Goal: Information Seeking & Learning: Learn about a topic

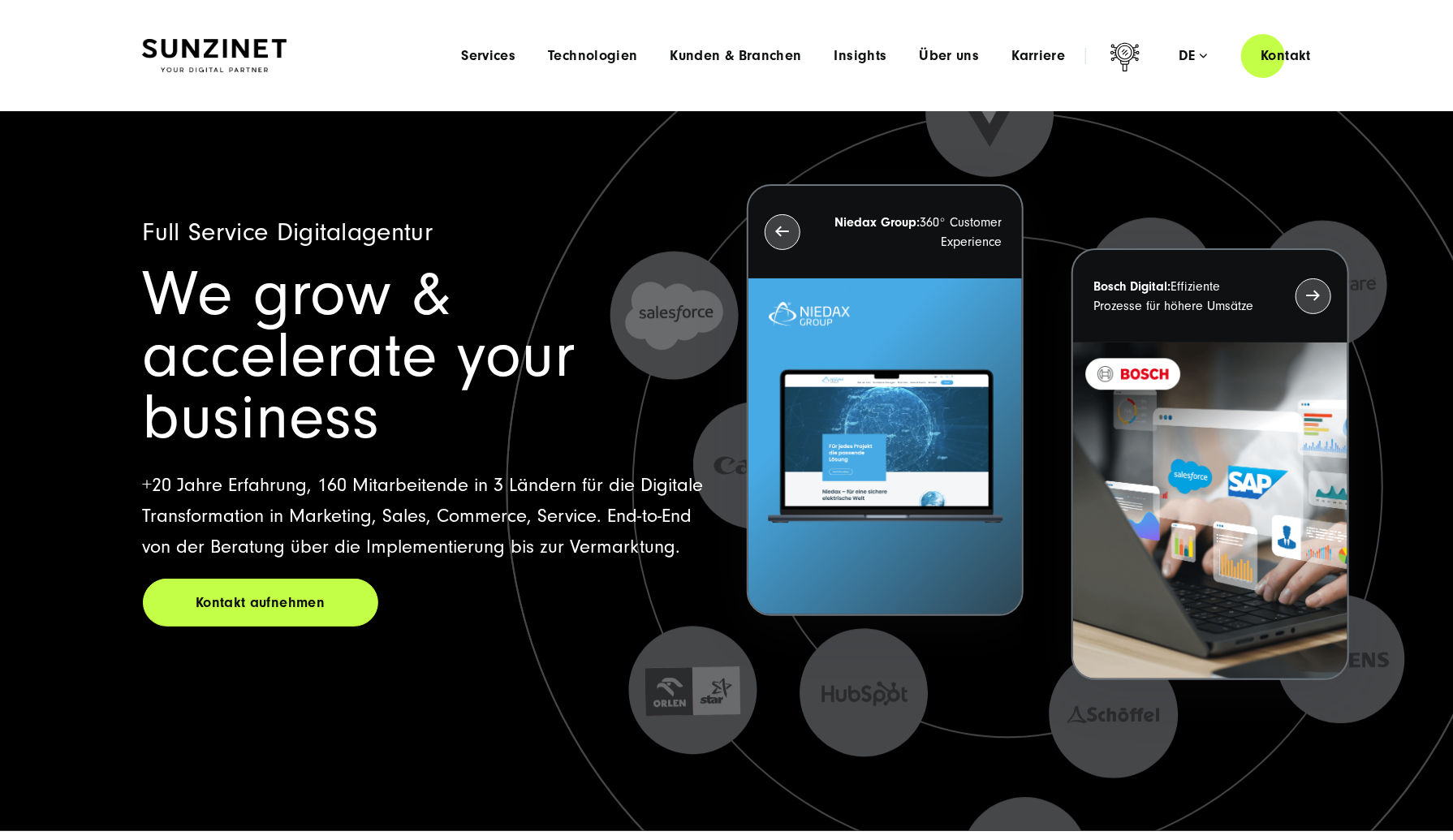
click at [875, 67] on div "Menu Services Menu Full Service Digitalagentur Wir lösen komplexe Herausforderu…" at bounding box center [887, 55] width 886 height 46
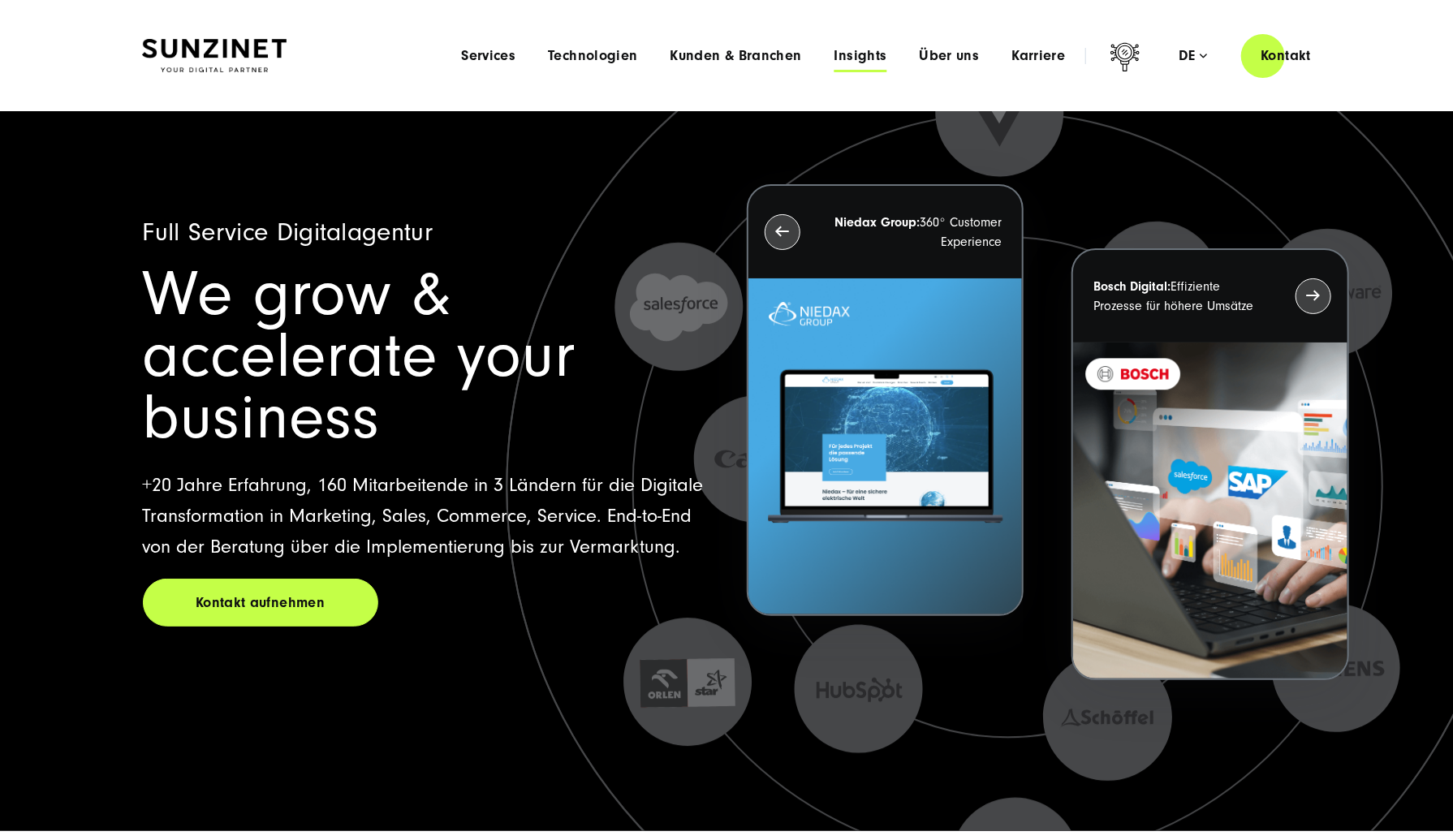
click at [870, 54] on span "Insights" at bounding box center [860, 55] width 53 height 16
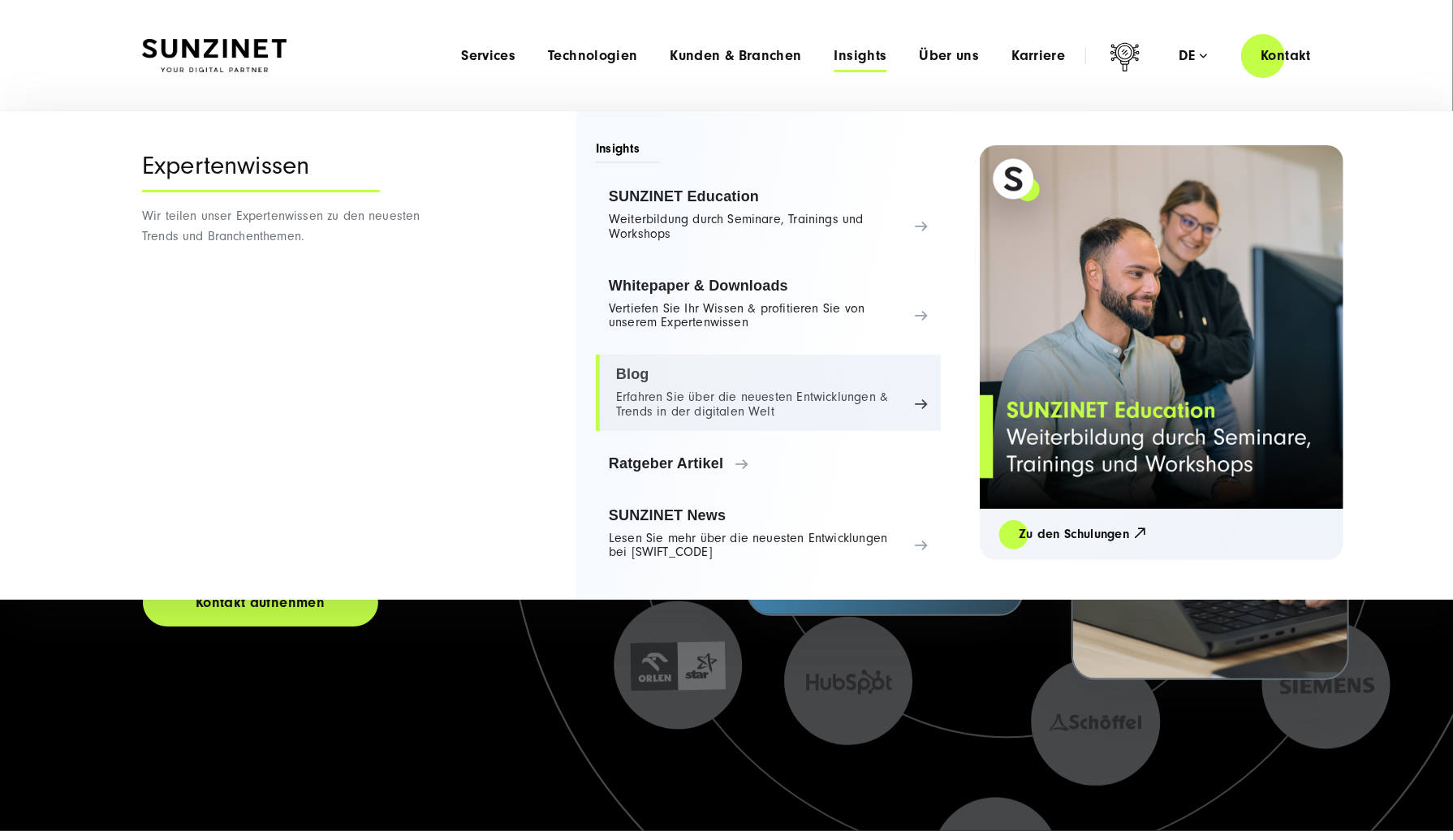
click at [788, 395] on link "Blog Erfahren Sie über die neuesten Entwicklungen & Trends in der digitalen Welt" at bounding box center [768, 392] width 345 height 76
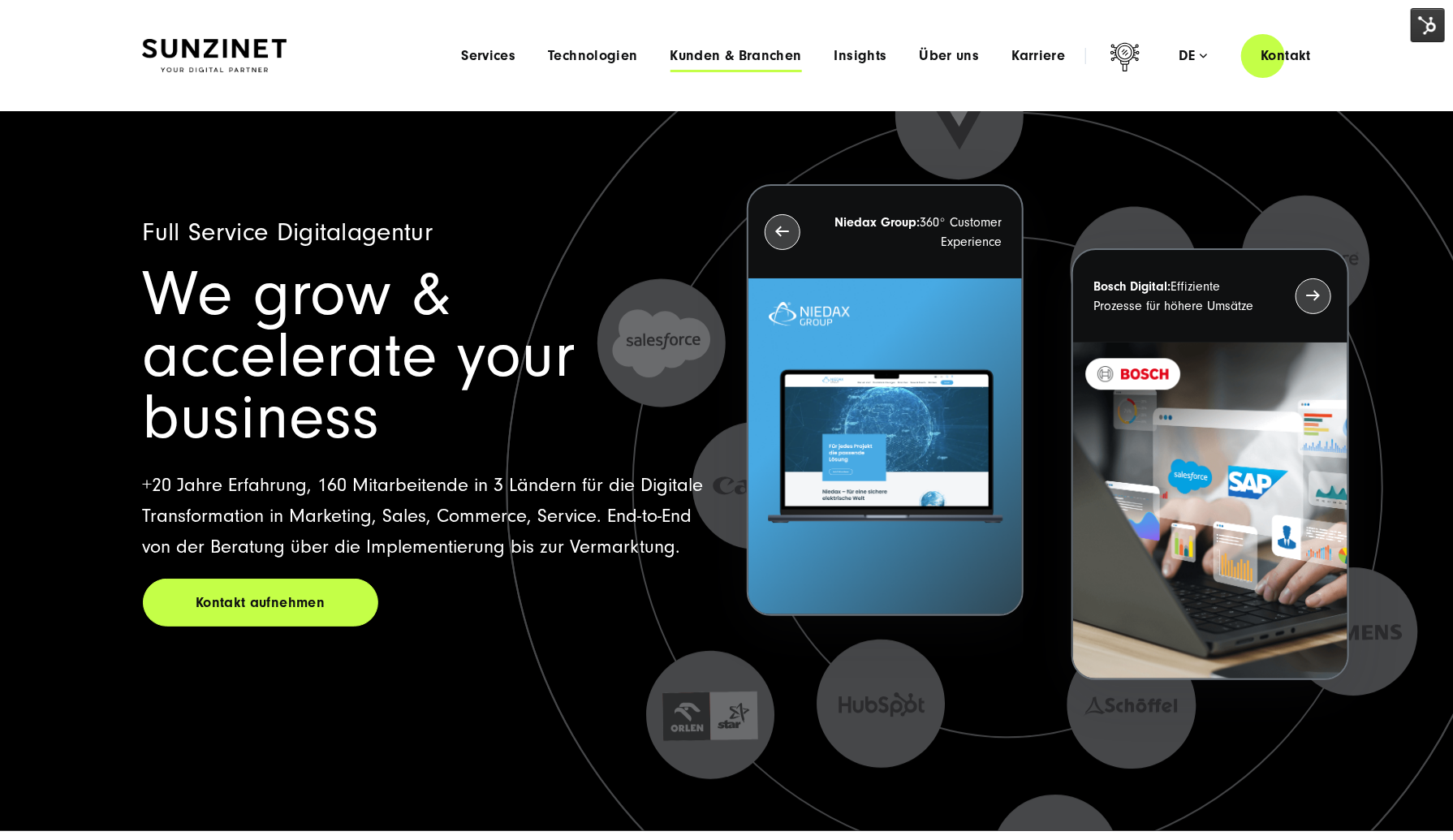
click at [769, 55] on span "Kunden & Branchen" at bounding box center [736, 55] width 131 height 16
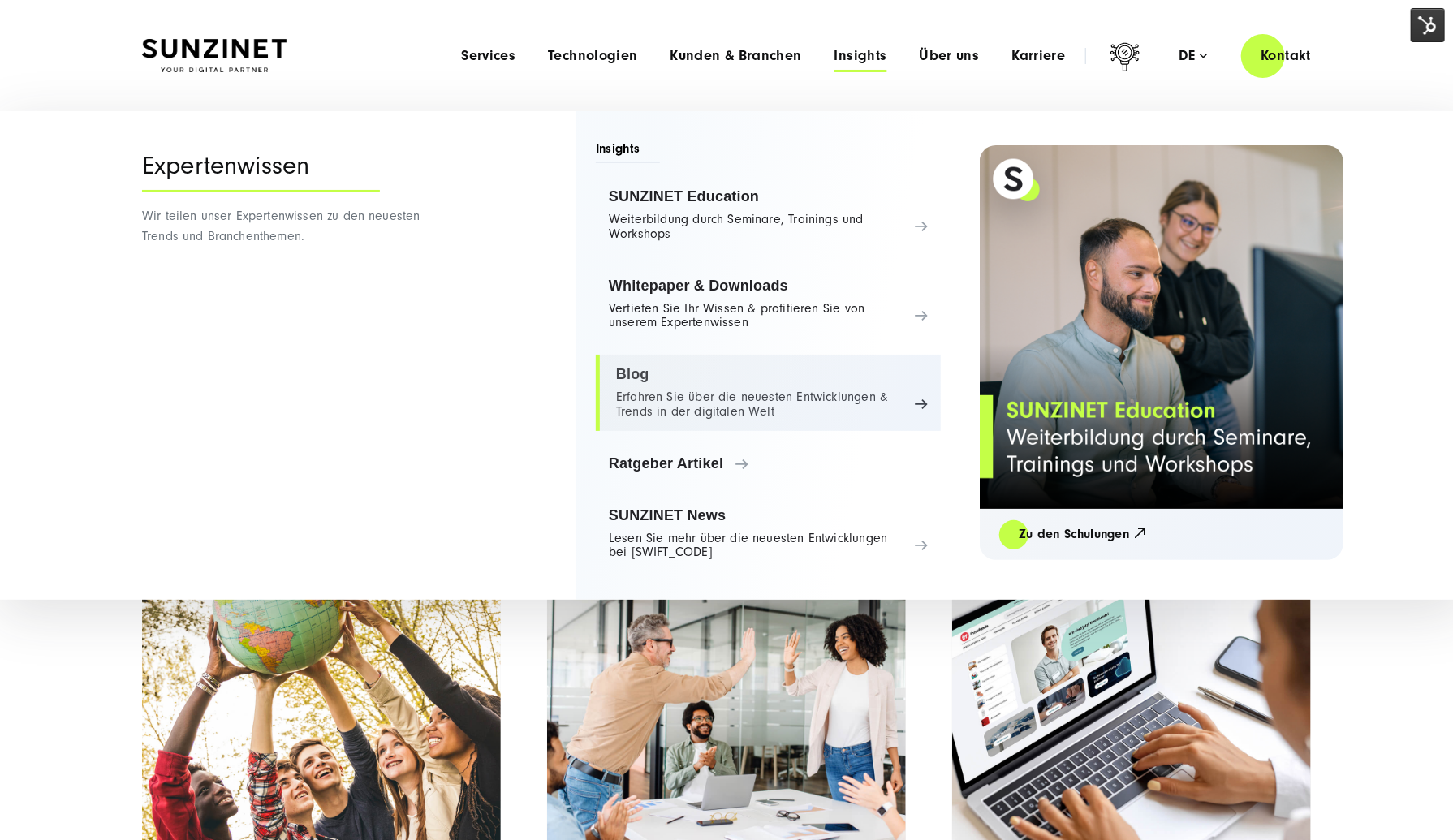
click at [726, 393] on link "Blog Erfahren Sie über die neuesten Entwicklungen & Trends in der digitalen Welt" at bounding box center [768, 392] width 345 height 76
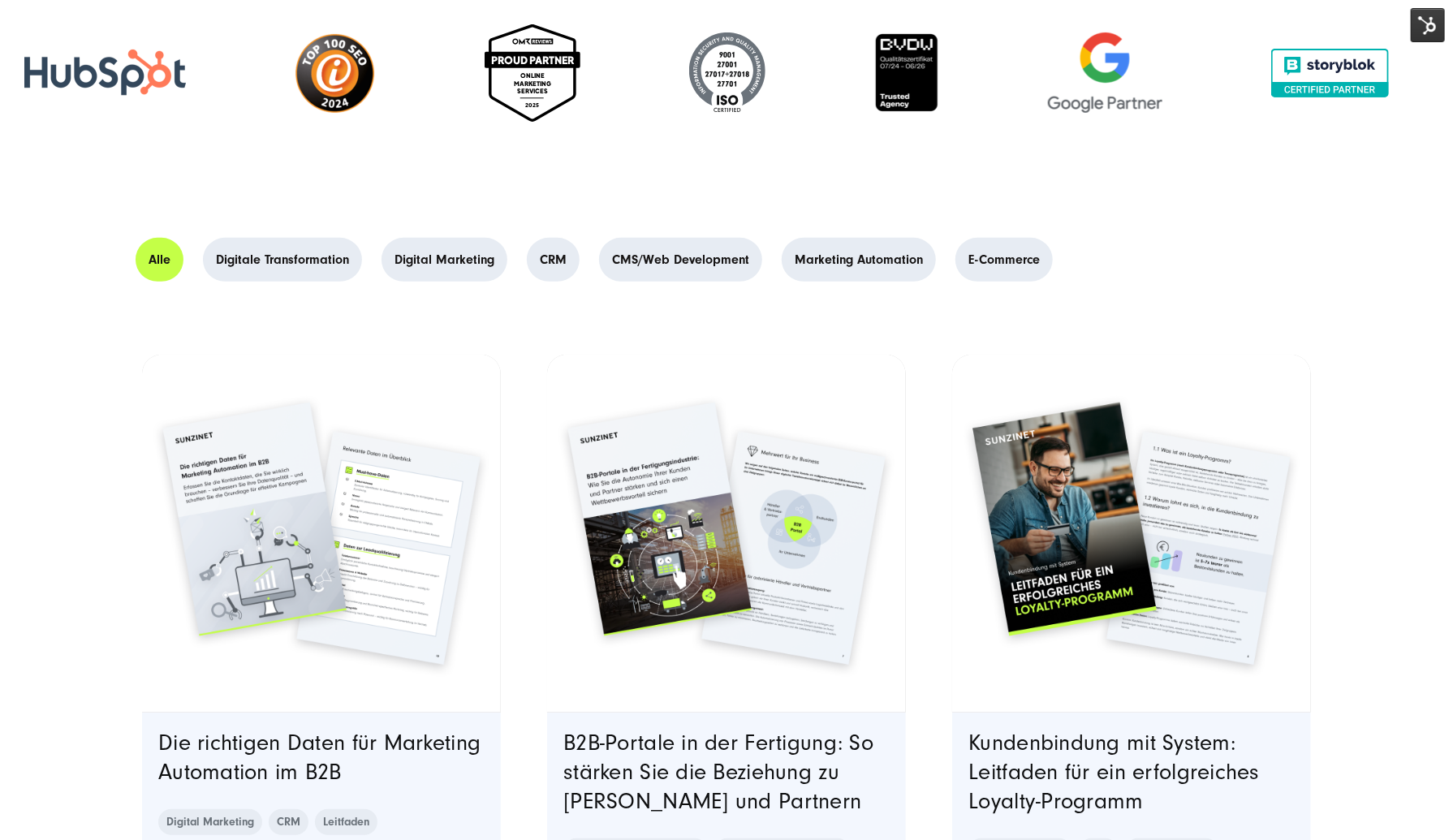
scroll to position [487, 0]
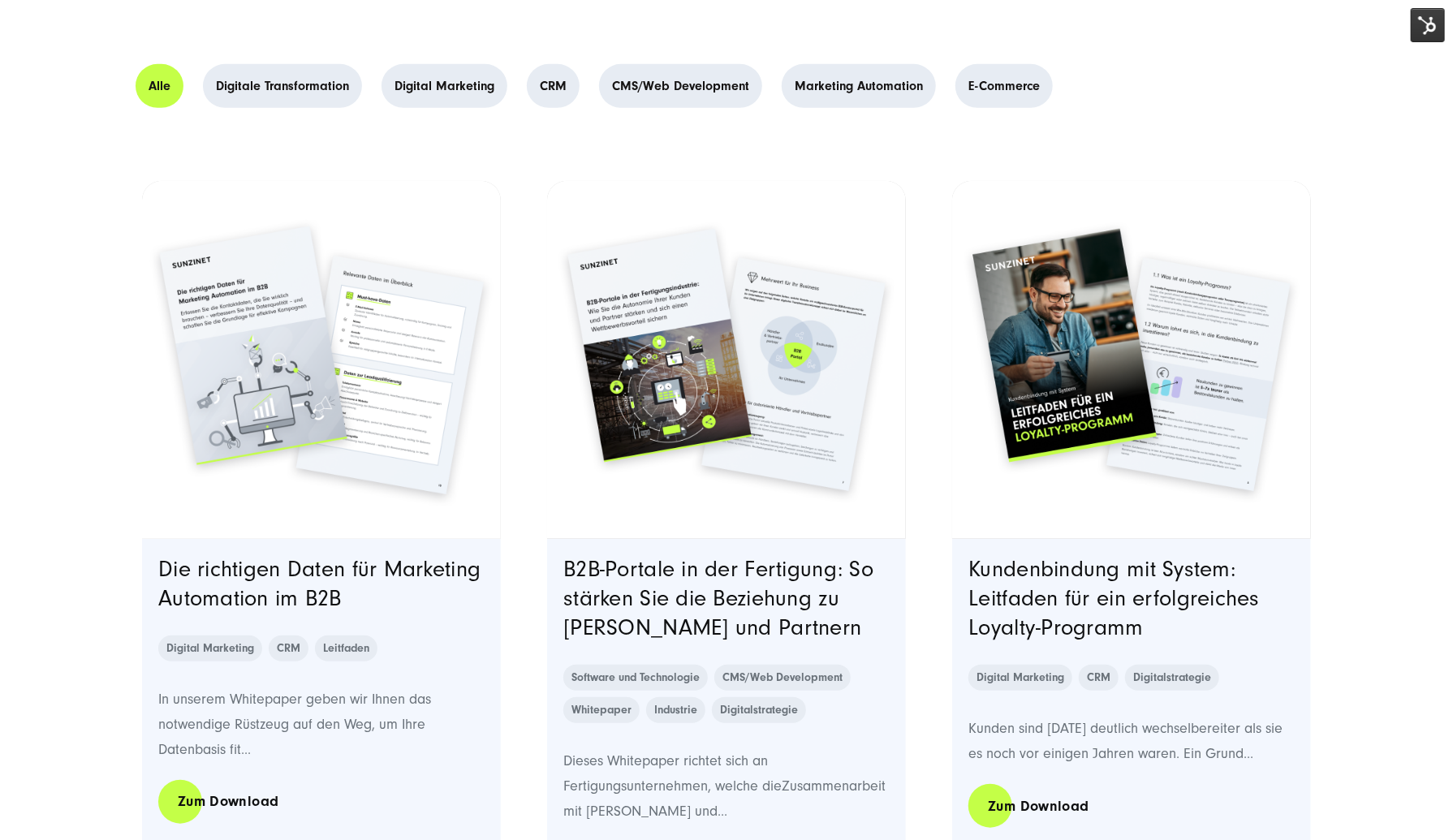
click at [338, 335] on img "Featured image: Zwei Seiten einer Broschüre von SUNZINET zum Thema „Die richtig…" at bounding box center [321, 359] width 365 height 365
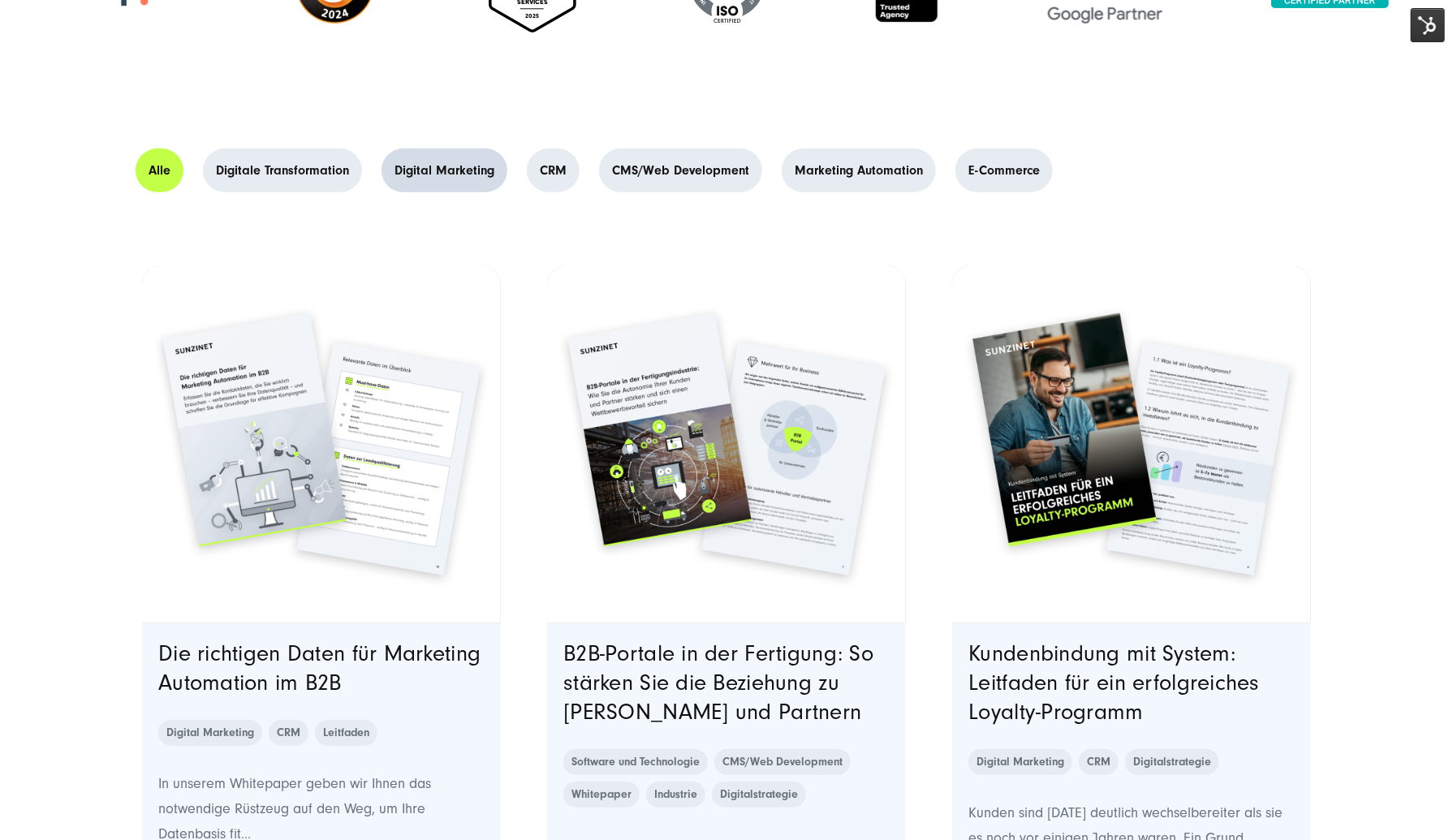
scroll to position [406, 0]
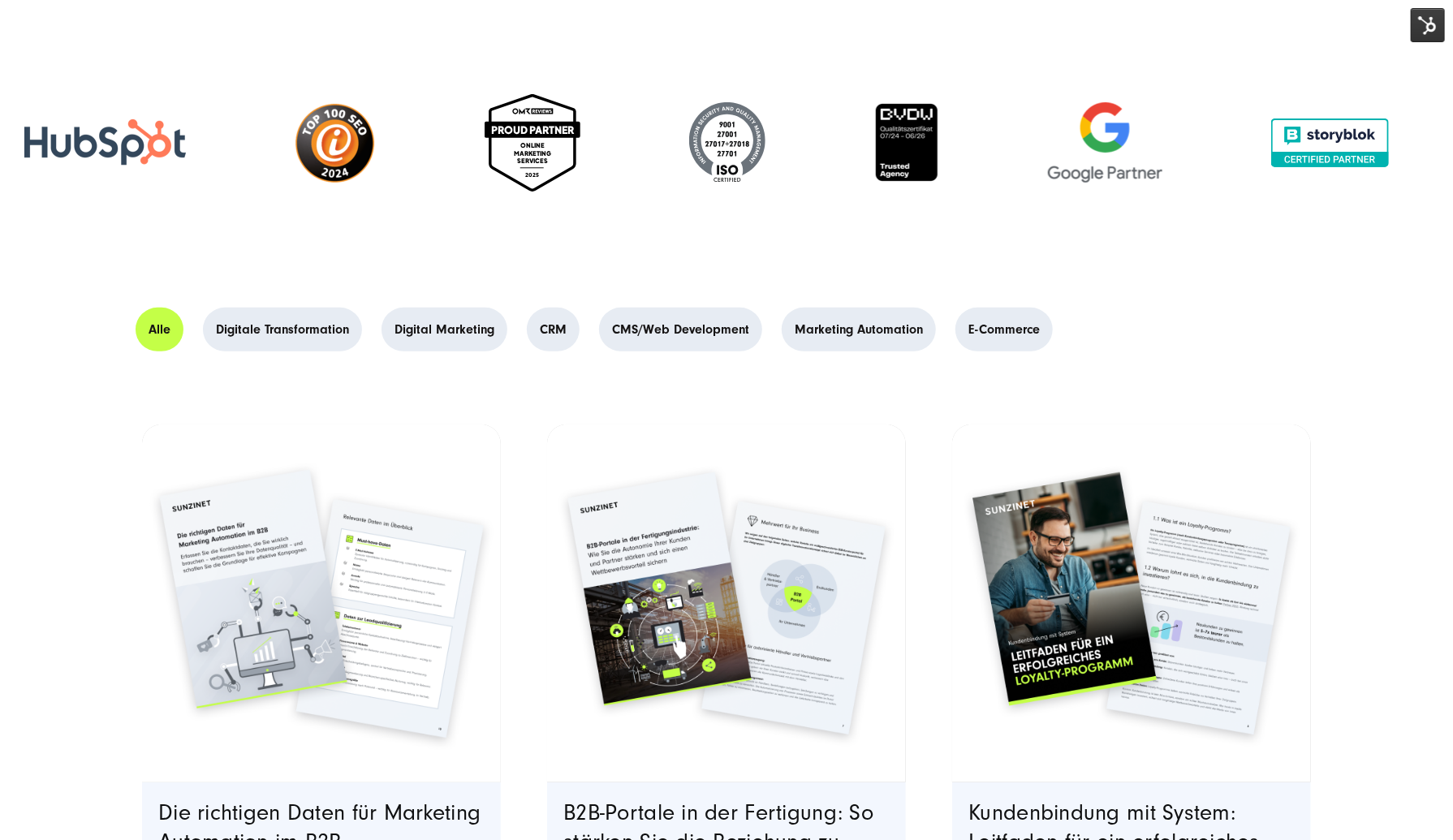
click at [391, 539] on img "Featured image: Zwei Seiten einer Broschüre von SUNZINET zum Thema „Die richtig…" at bounding box center [321, 602] width 365 height 365
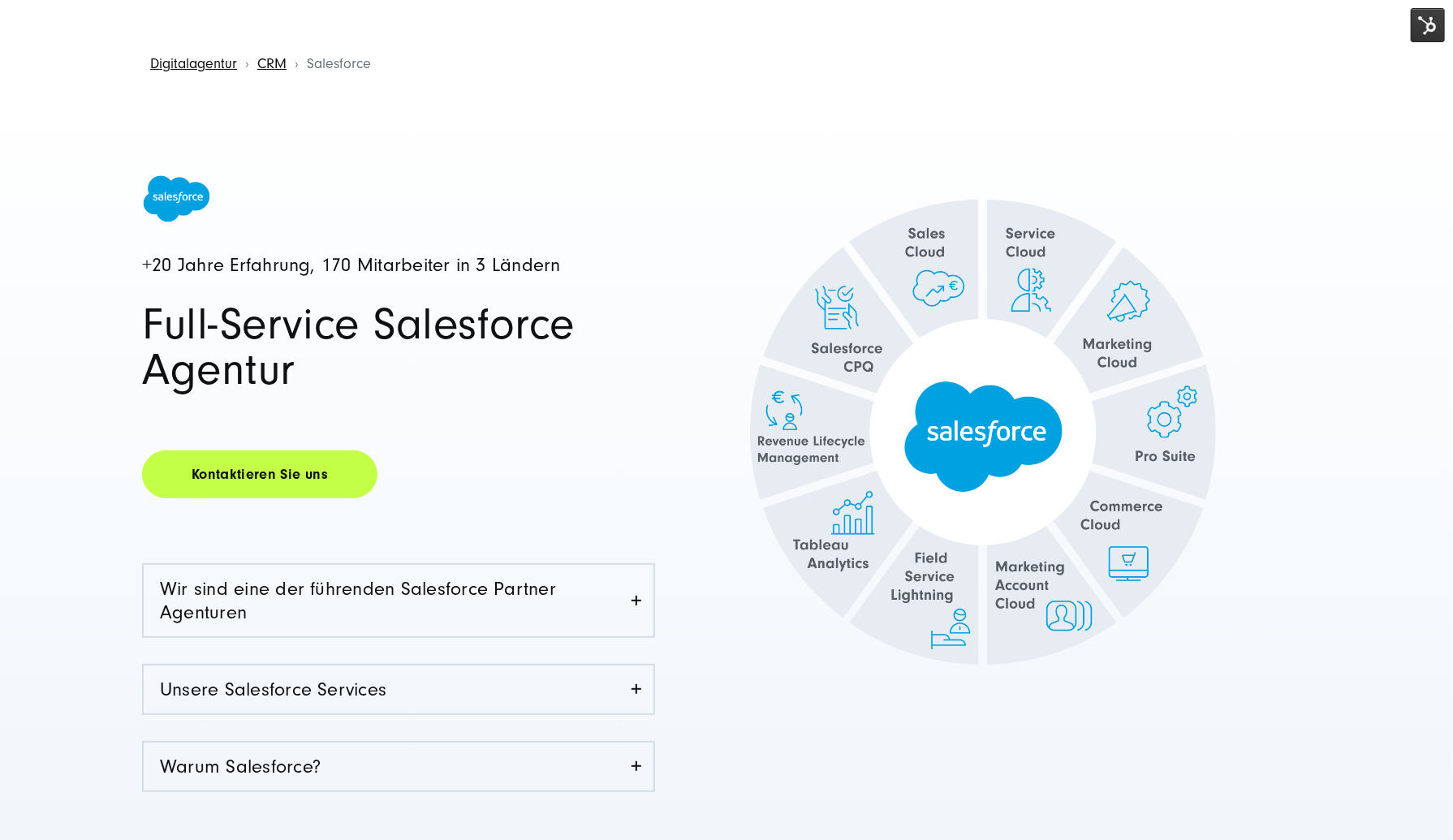
scroll to position [162, 0]
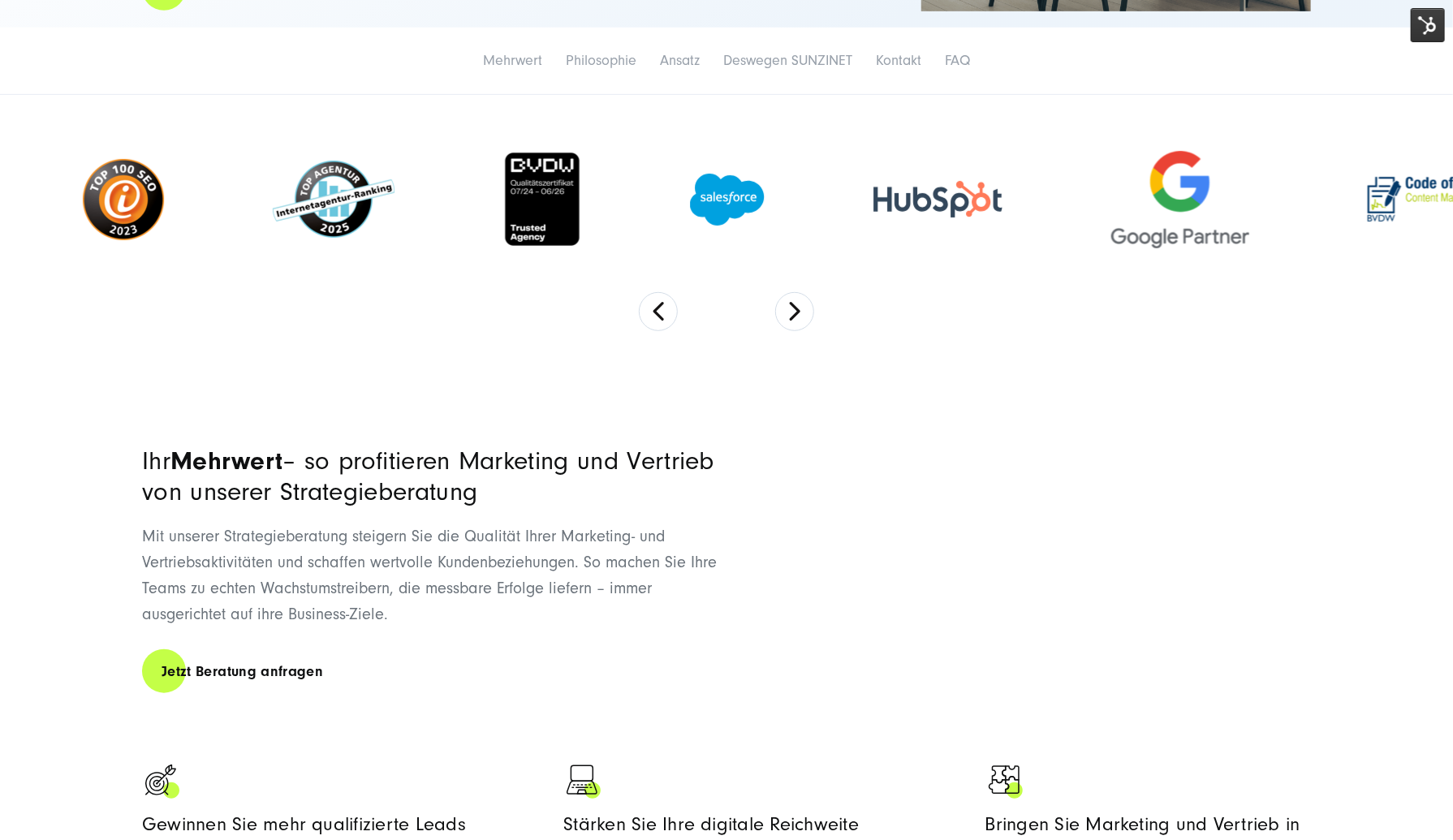
scroll to position [568, 0]
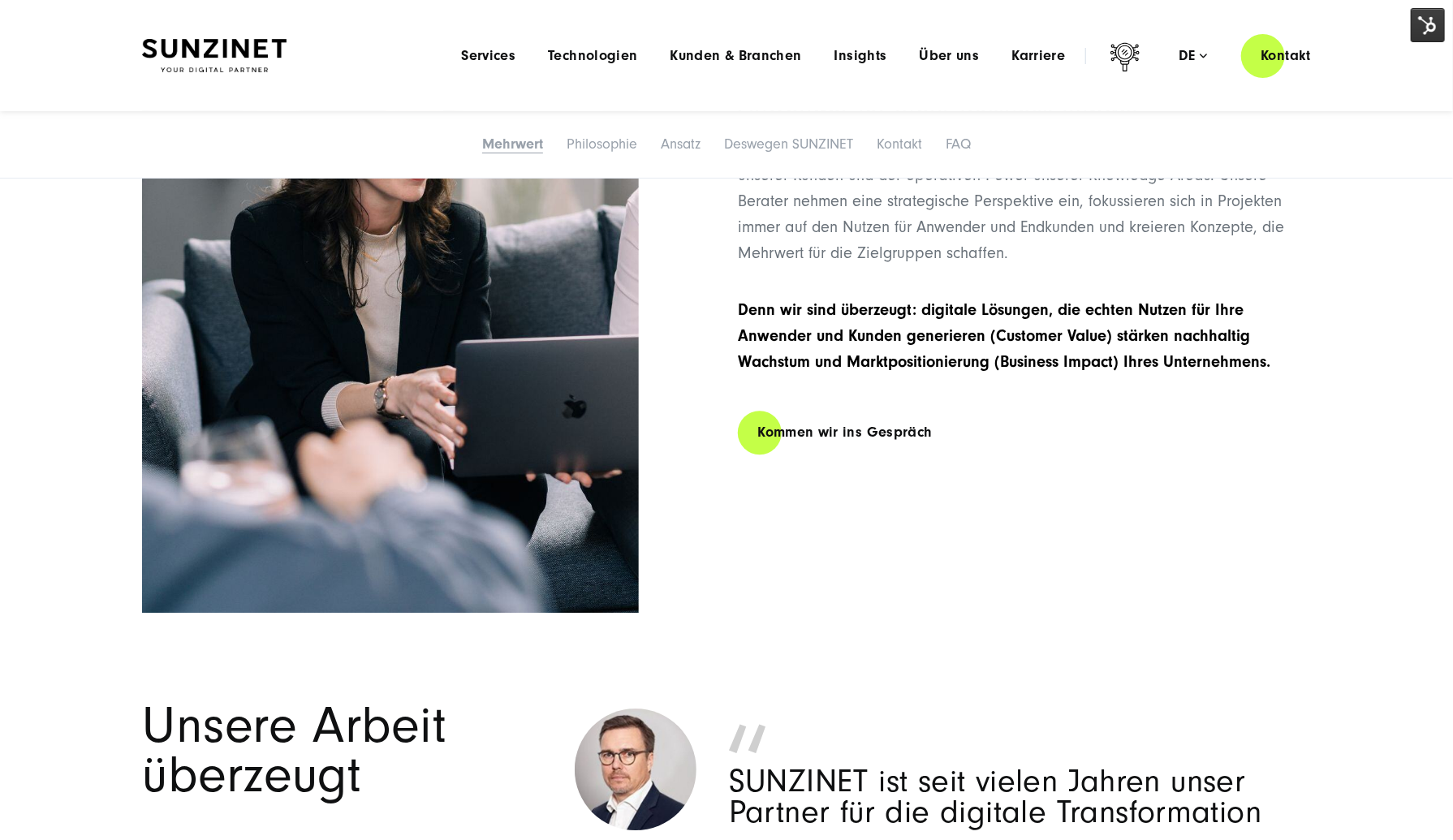
drag, startPoint x: 1042, startPoint y: 539, endPoint x: 1027, endPoint y: 222, distance: 317.4
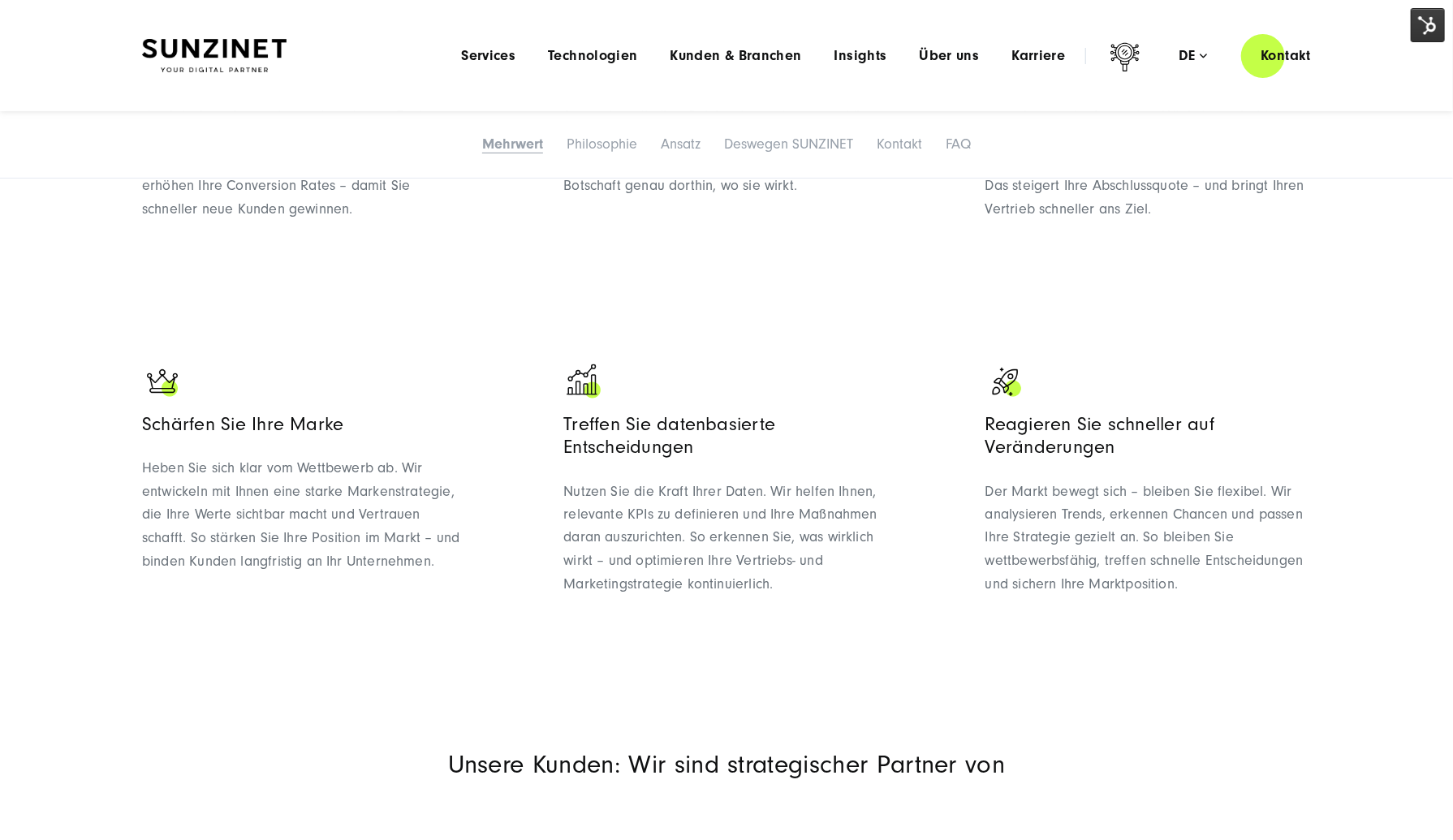
drag, startPoint x: 974, startPoint y: 330, endPoint x: 970, endPoint y: 340, distance: 10.8
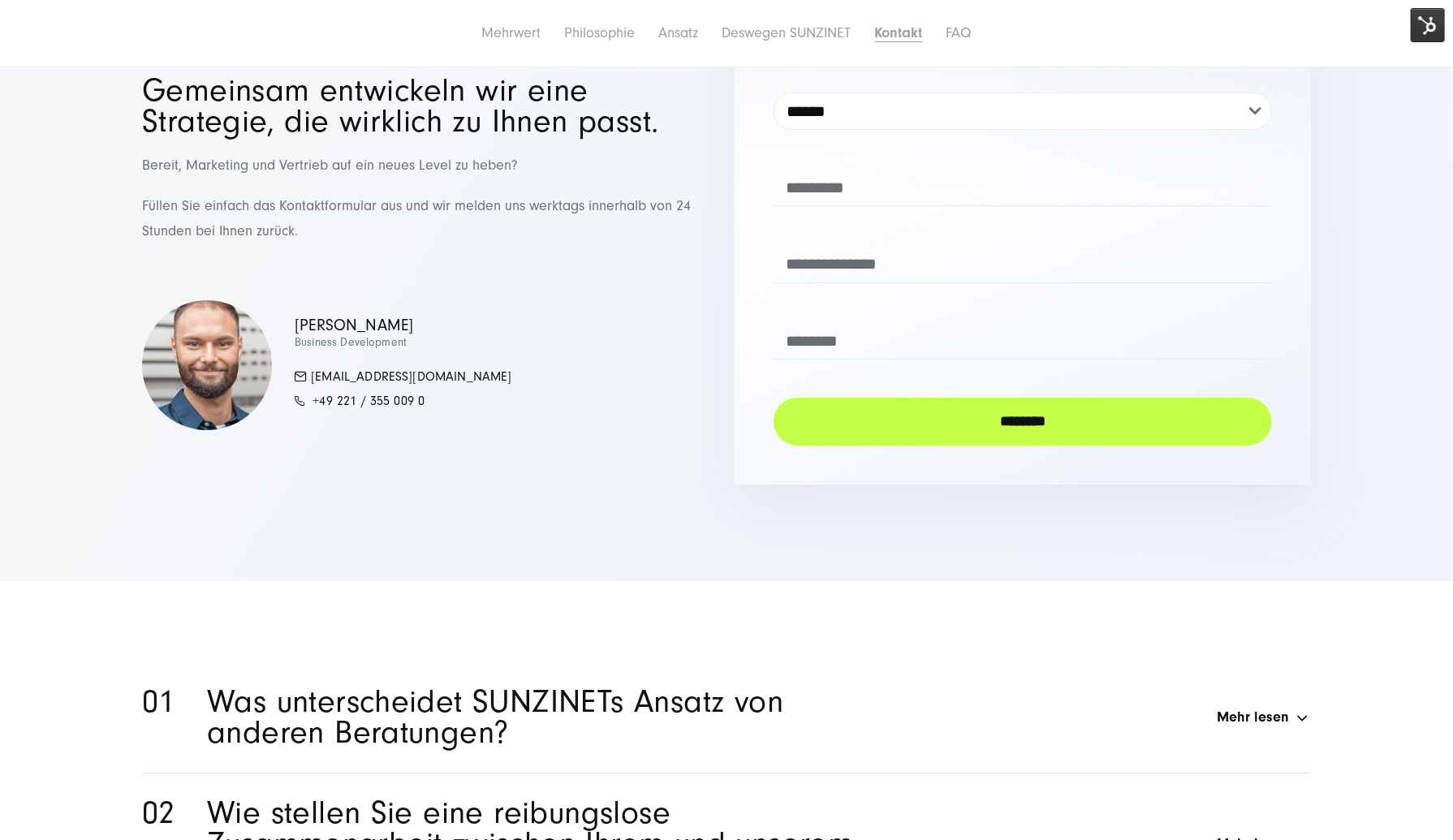
scroll to position [7097, 0]
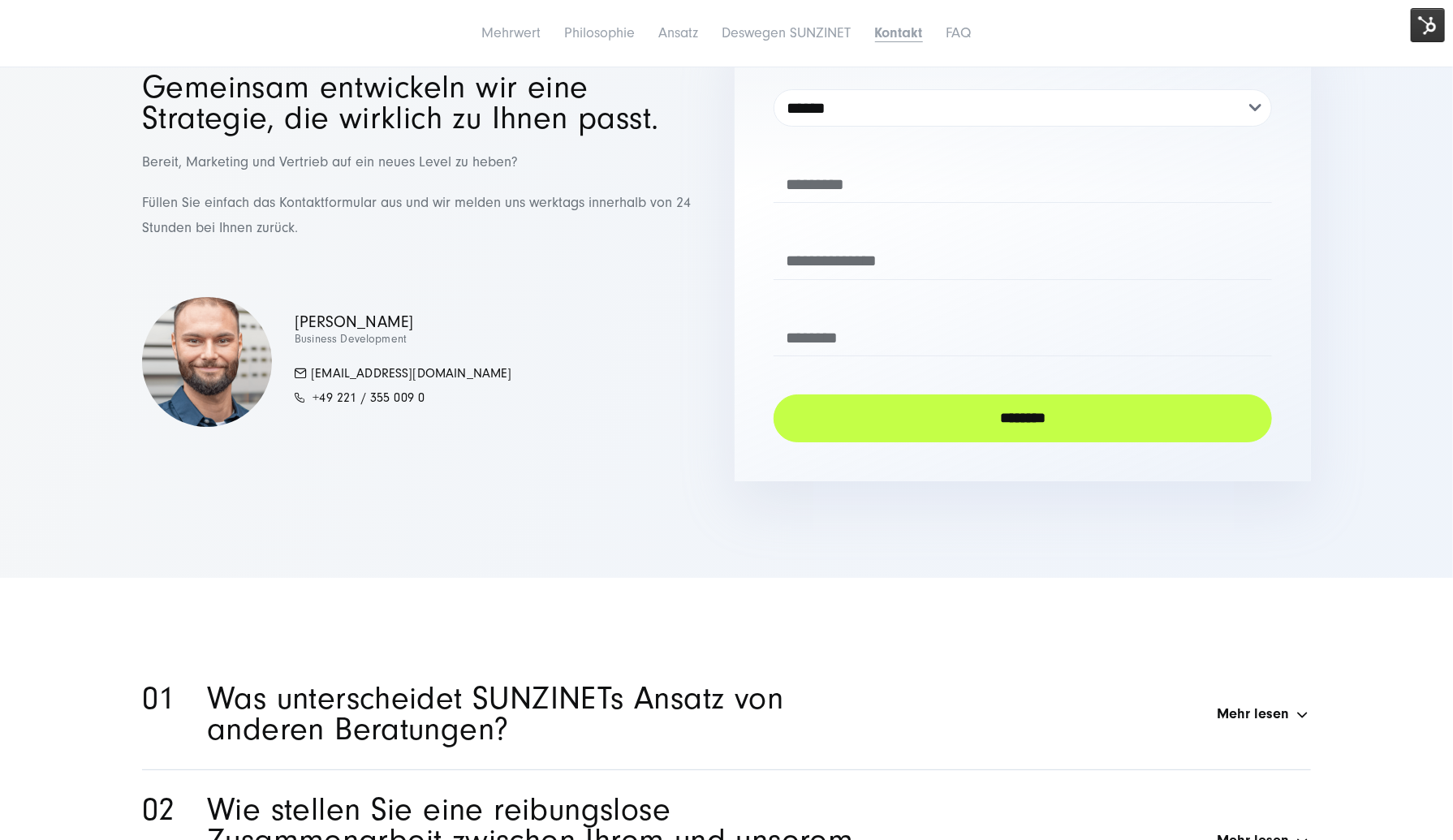
drag, startPoint x: 666, startPoint y: 453, endPoint x: 668, endPoint y: 417, distance: 36.1
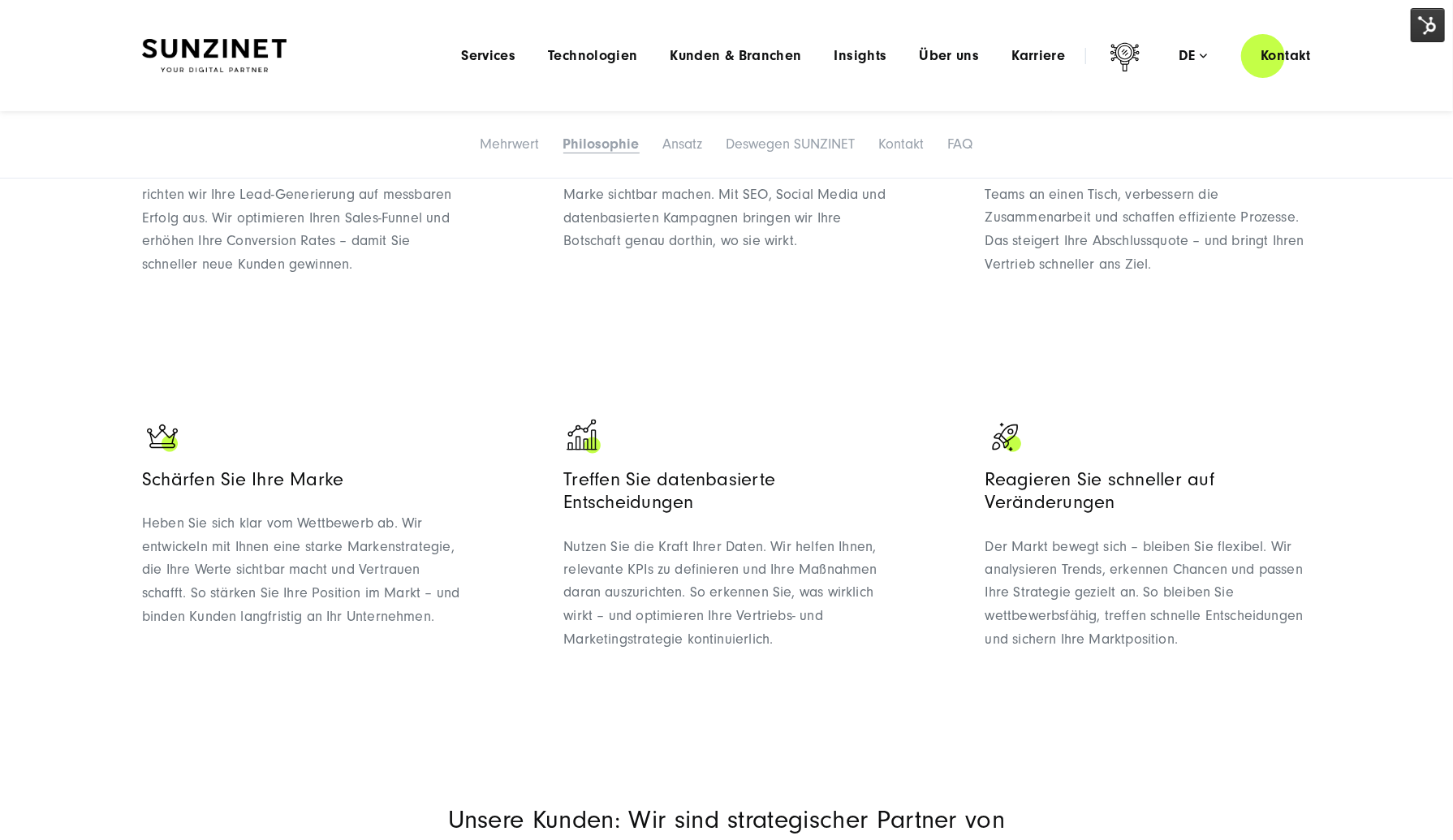
scroll to position [0, 0]
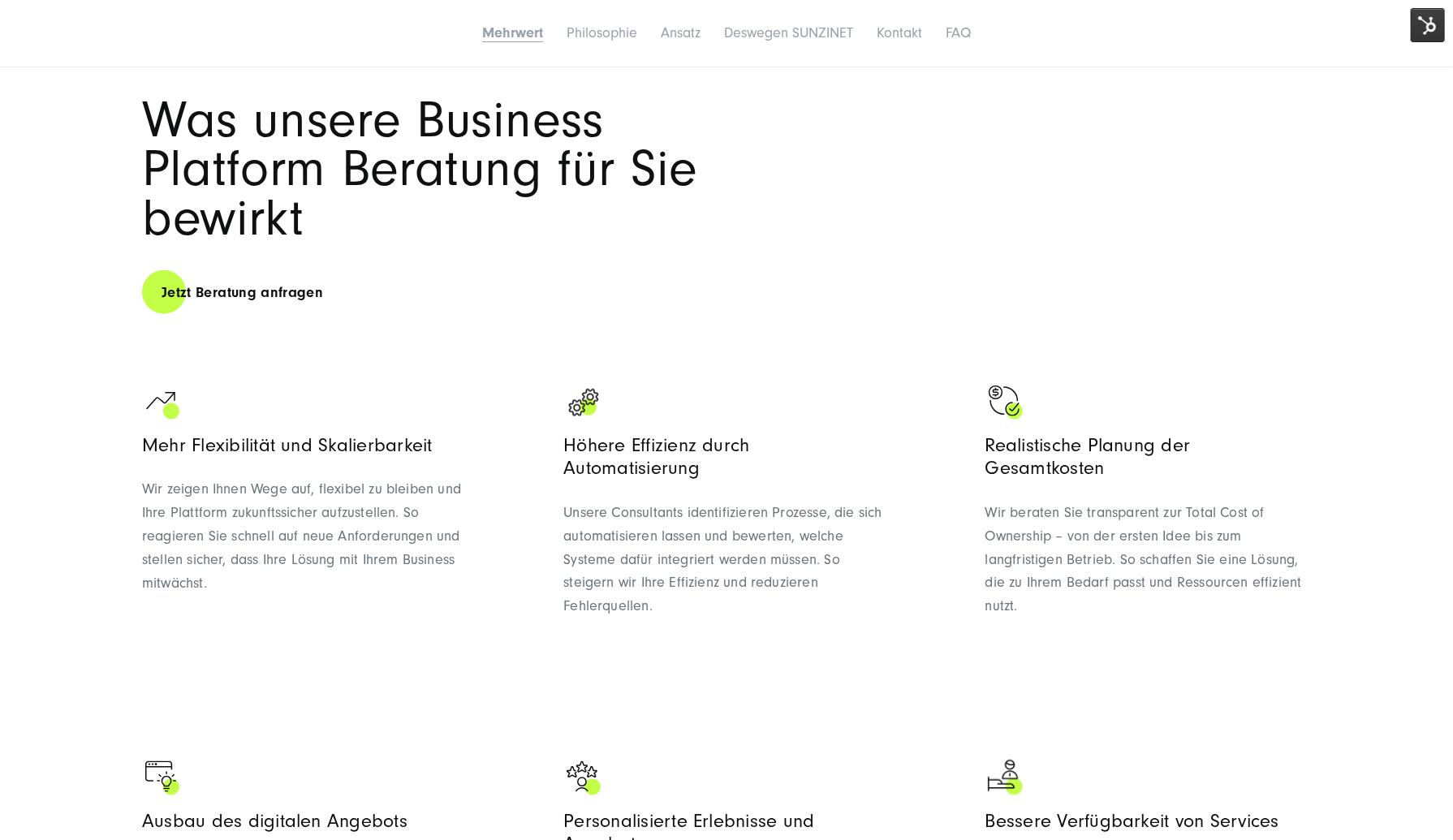
scroll to position [974, 0]
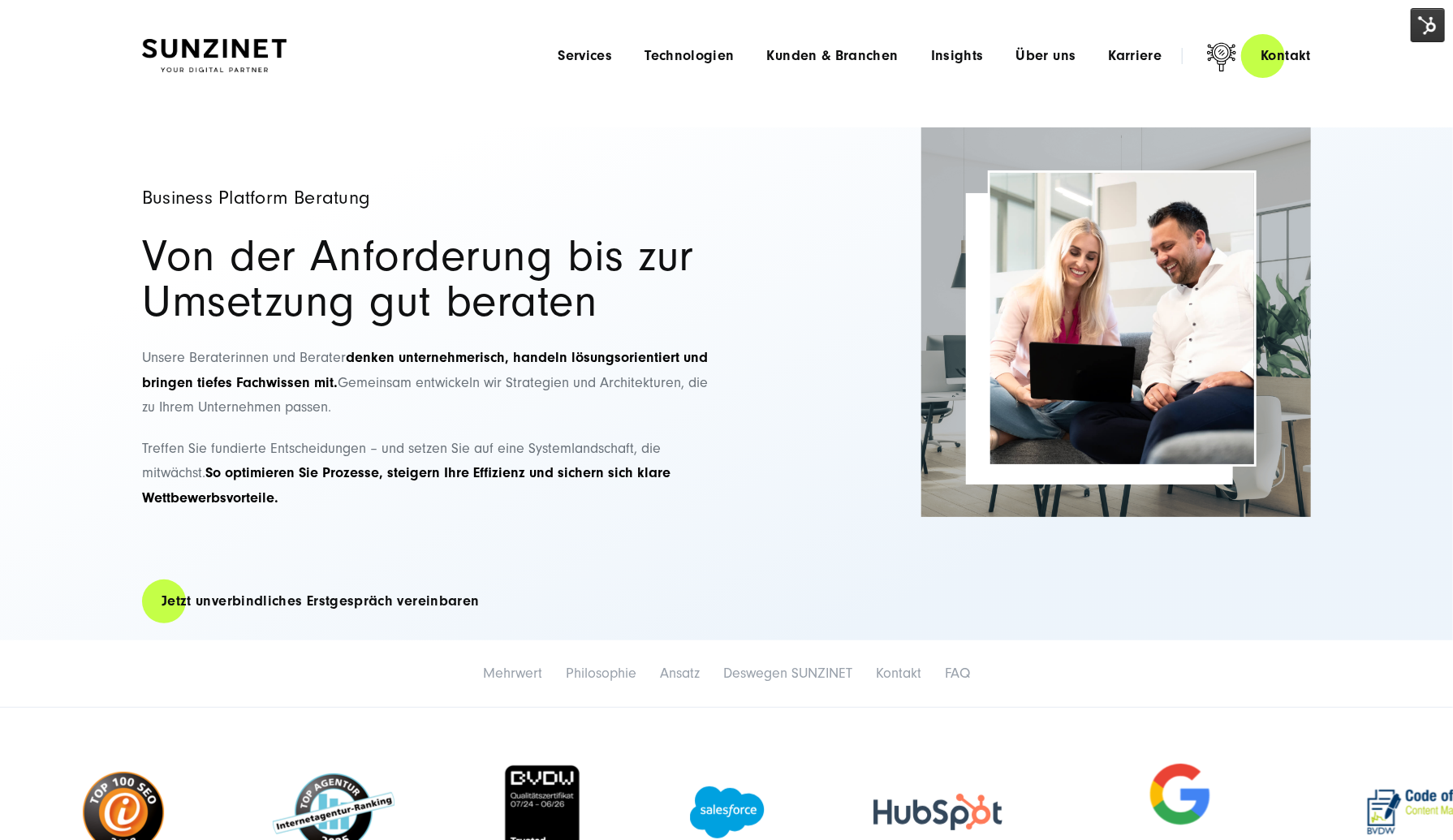
click at [1429, 18] on img at bounding box center [1427, 25] width 34 height 34
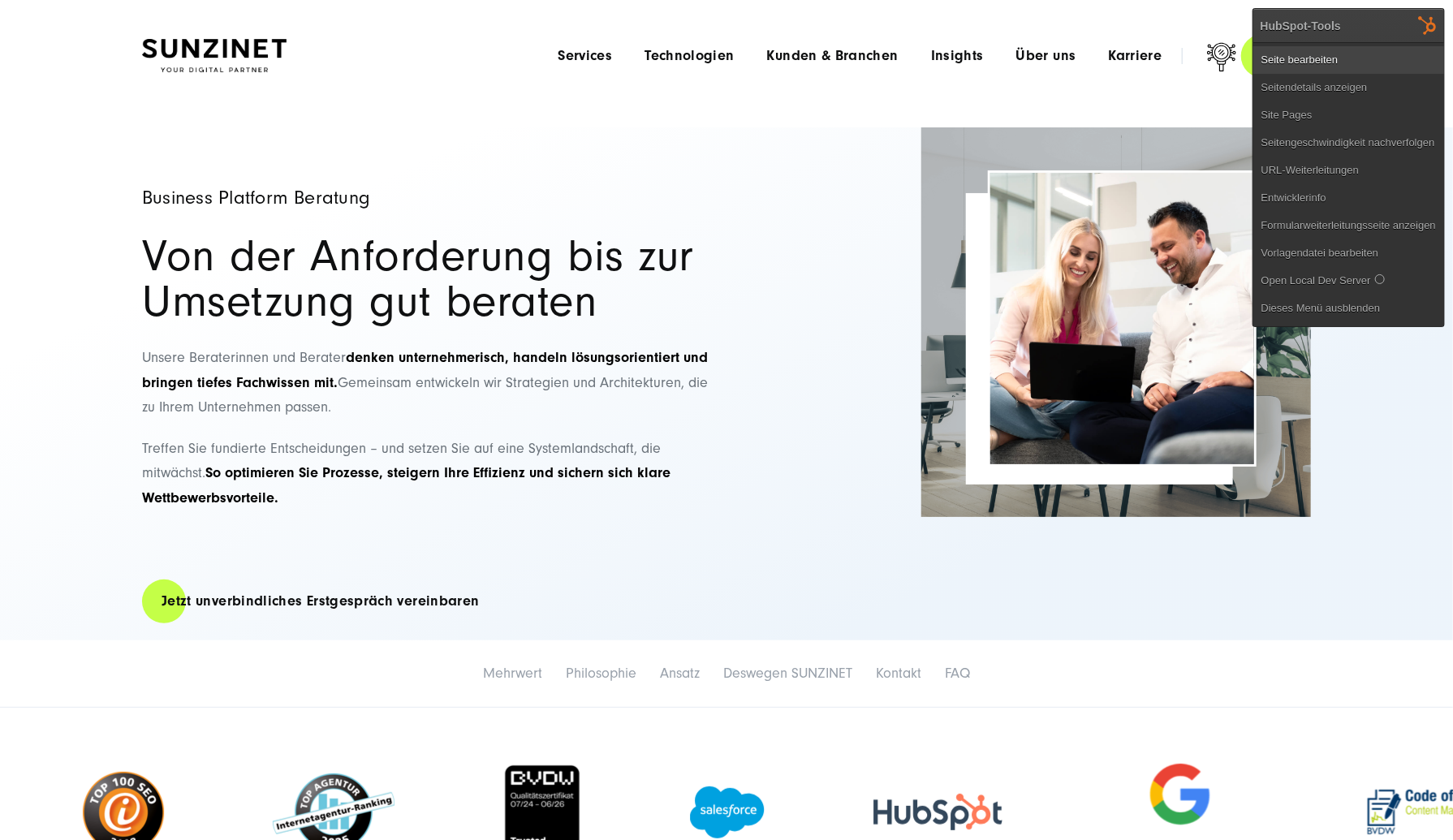
click at [1413, 49] on link "Seite bearbeiten" at bounding box center [1348, 59] width 191 height 28
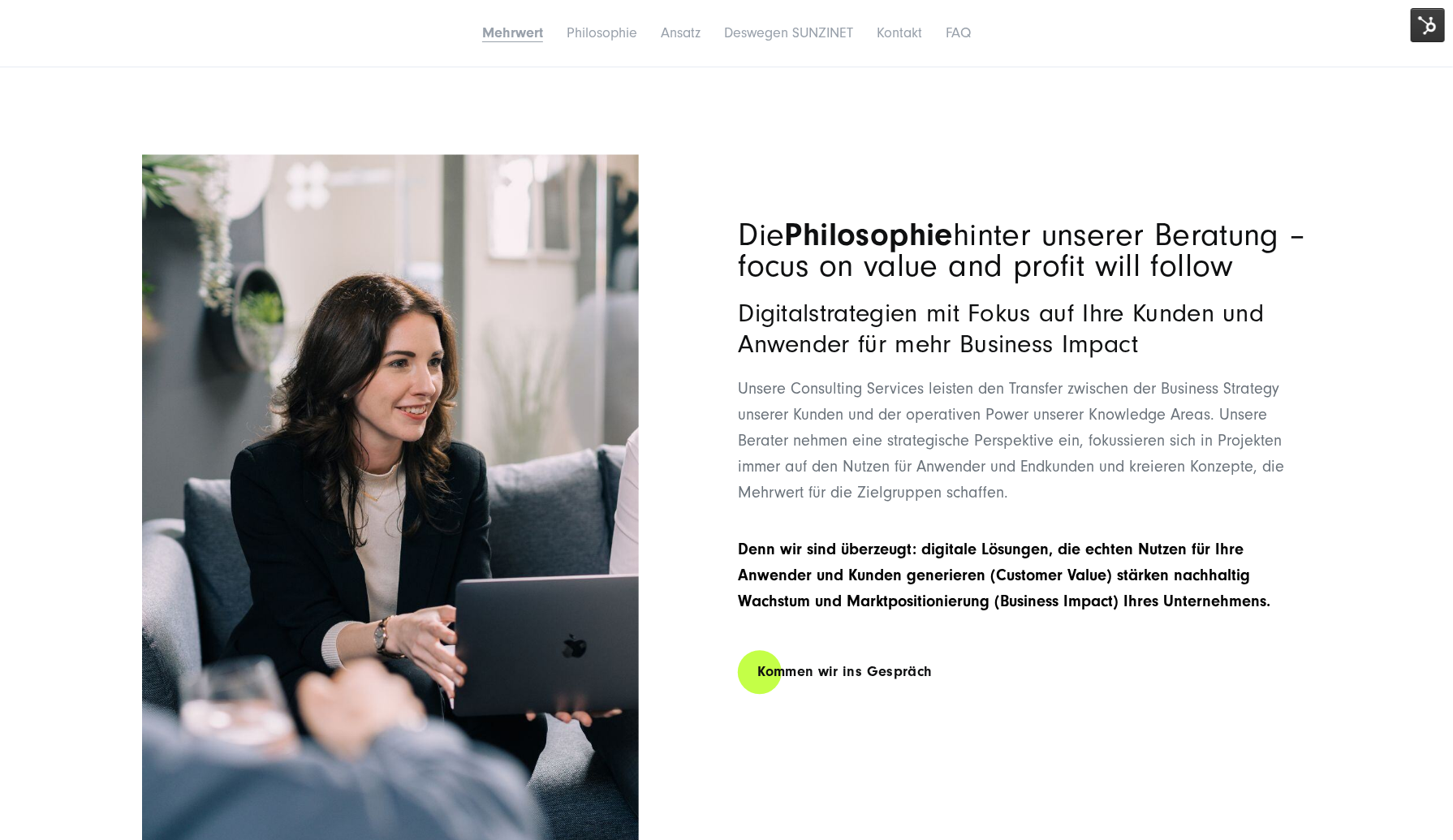
scroll to position [2272, 0]
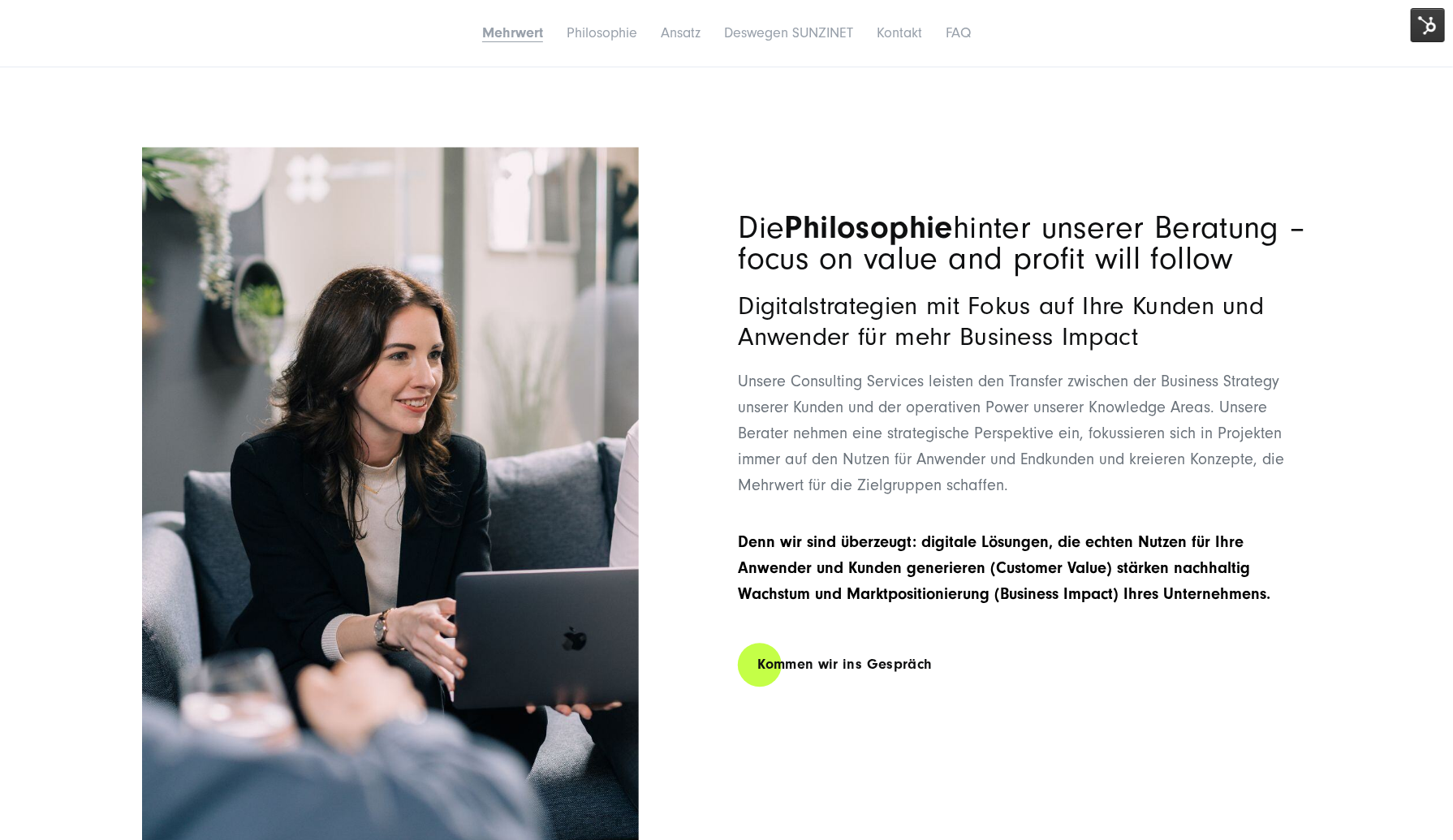
drag, startPoint x: 1337, startPoint y: 636, endPoint x: 702, endPoint y: 227, distance: 755.3
click at [702, 227] on div "Die Philosophie hinter unserer Beratung – focus on value and profit will follow…" at bounding box center [726, 495] width 1234 height 698
click at [788, 256] on h2 "Die Philosophie hinter unserer Beratung – focus on value and profit will follow" at bounding box center [1024, 243] width 573 height 63
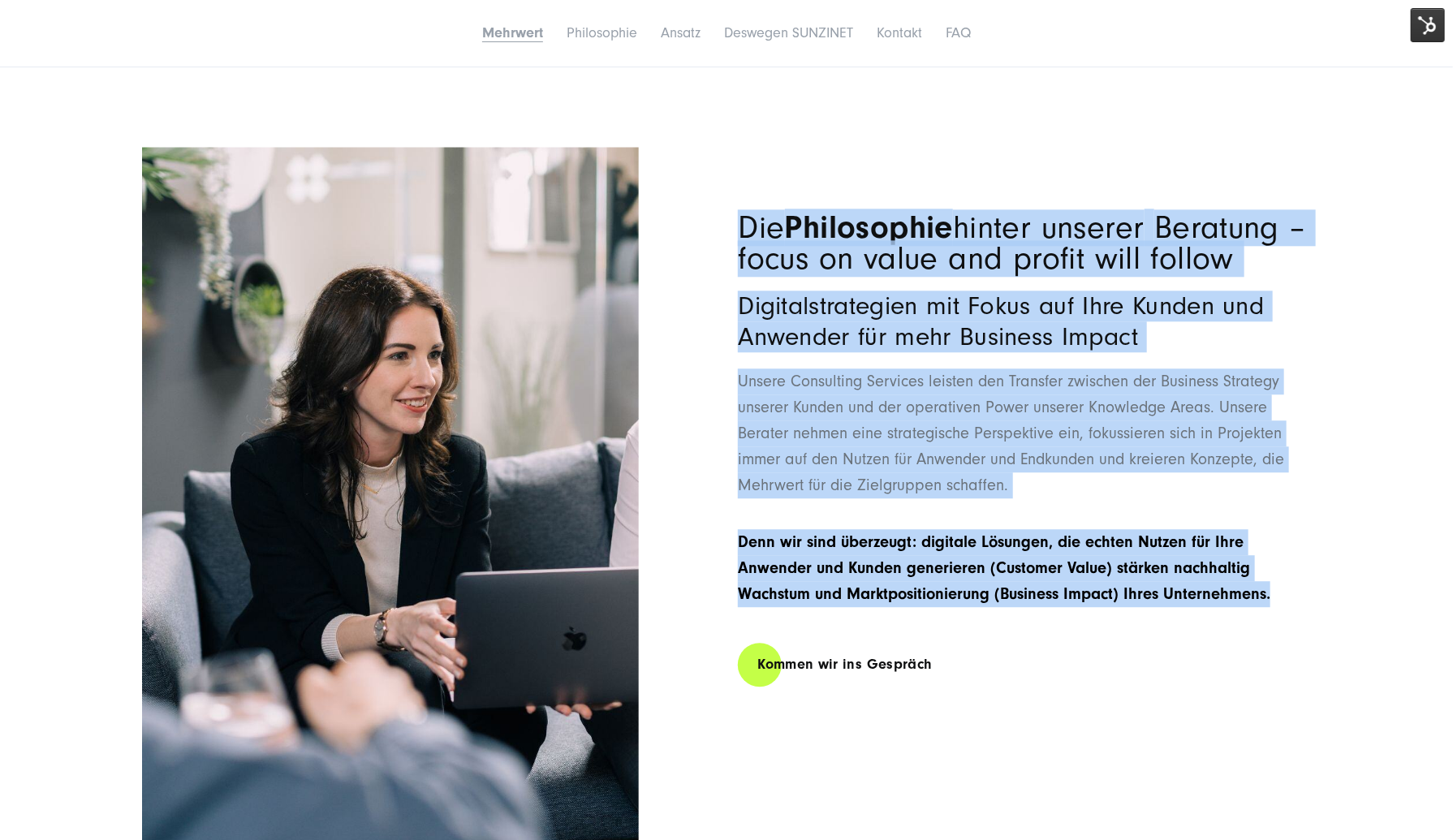
drag, startPoint x: 742, startPoint y: 242, endPoint x: 1318, endPoint y: 609, distance: 683.0
click at [1318, 609] on div "Die Philosophie hinter unserer Beratung – focus on value and profit will follow…" at bounding box center [726, 495] width 1234 height 698
copy div "Die Philosophie hinter unserer Beratung – focus on value and profit will follow…"
click at [1108, 492] on p "Unsere Consulting Services leisten den Transfer zwischen der Business Strategy …" at bounding box center [1024, 433] width 573 height 130
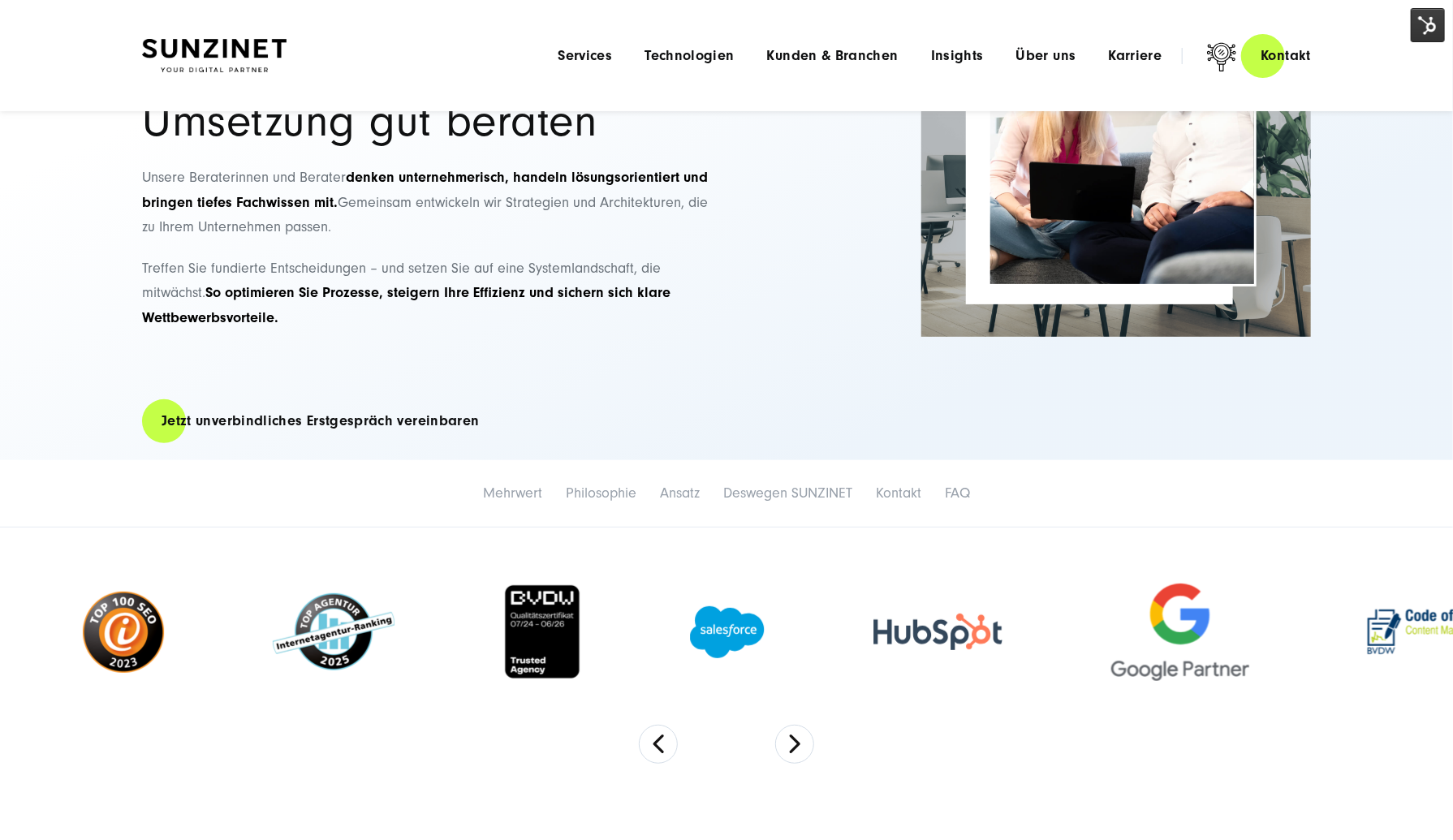
scroll to position [0, 0]
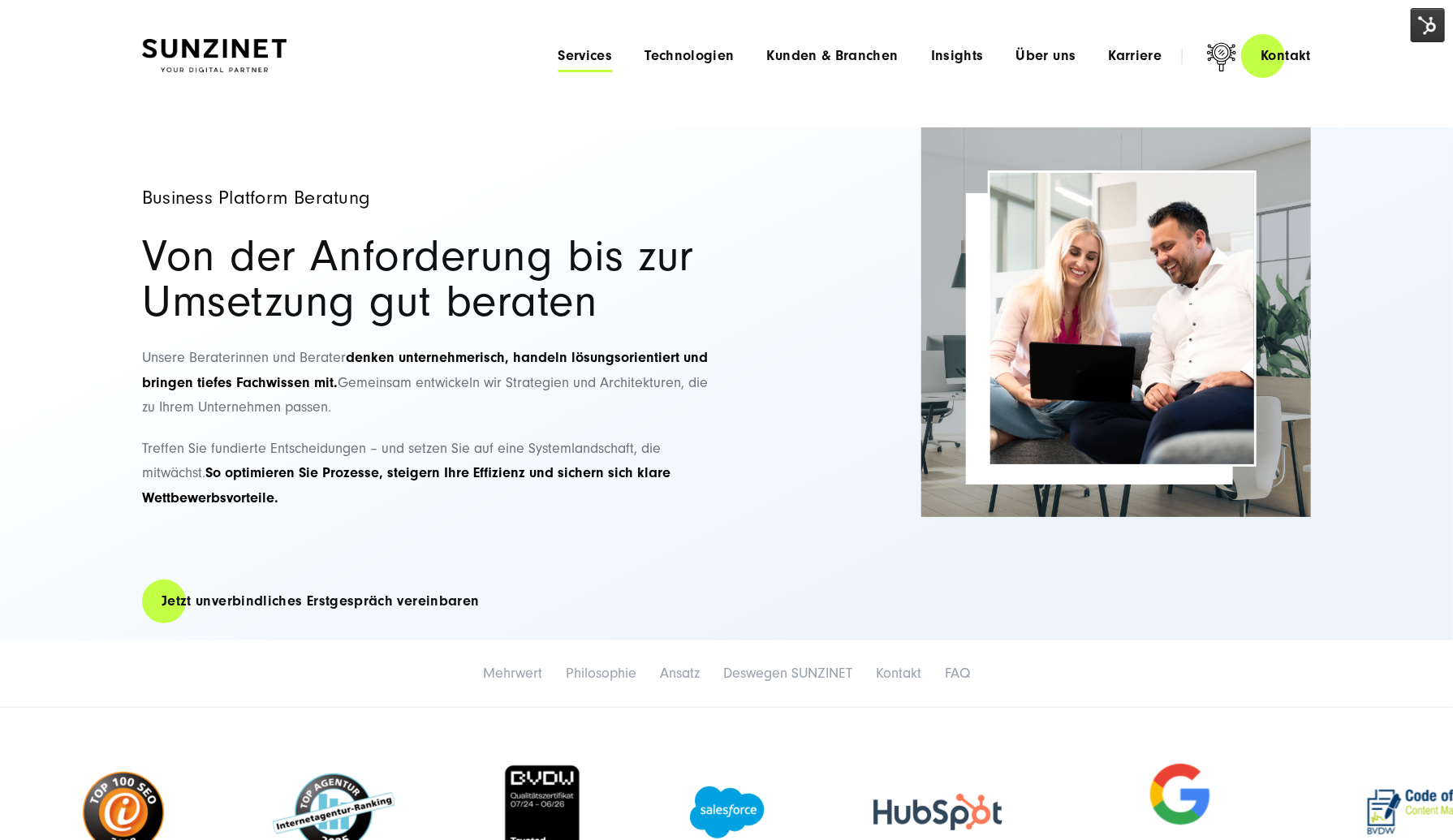
click at [581, 54] on span "Services" at bounding box center [584, 55] width 54 height 16
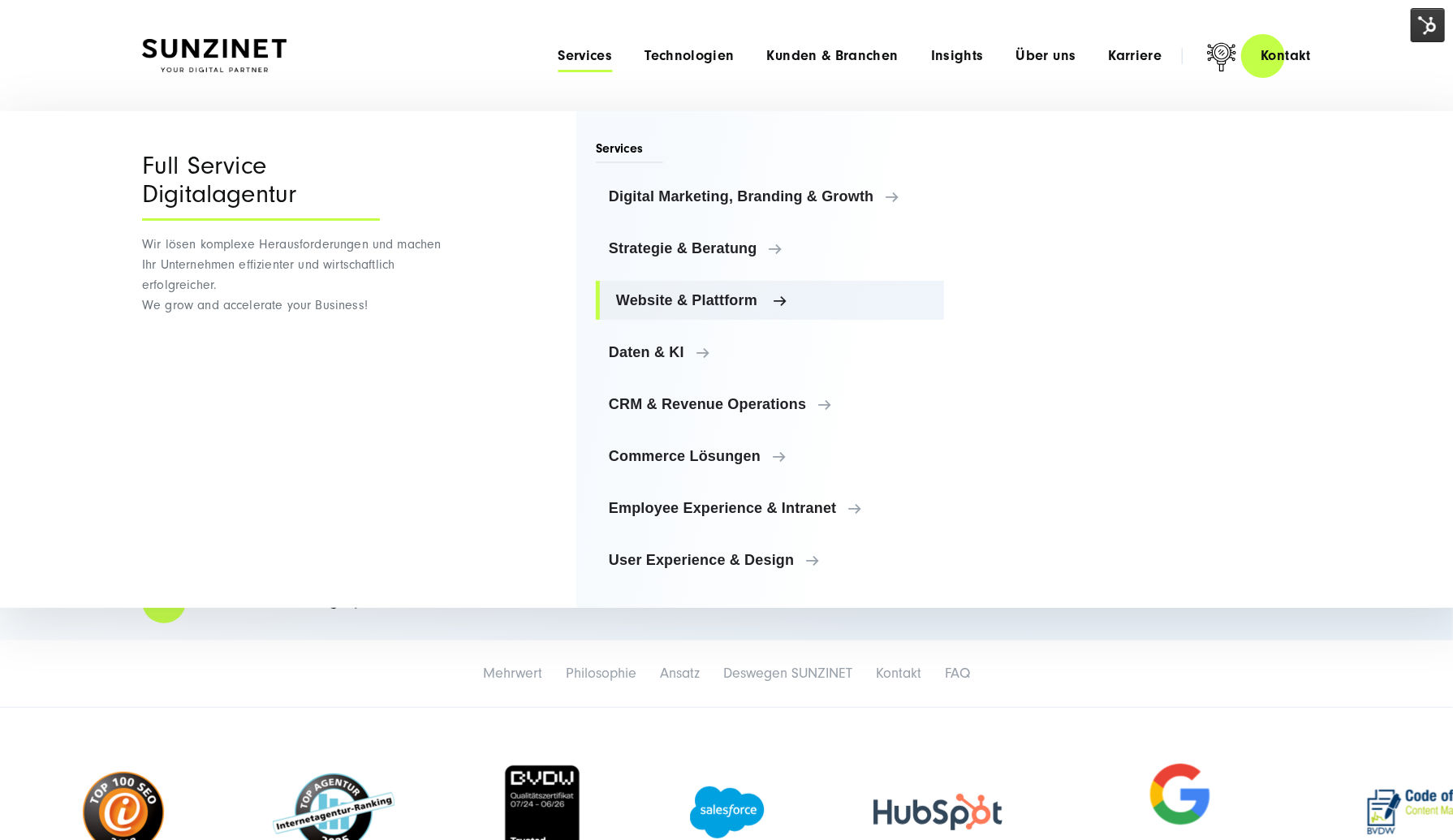
click at [684, 290] on link "Website & Plattform" at bounding box center [770, 300] width 348 height 39
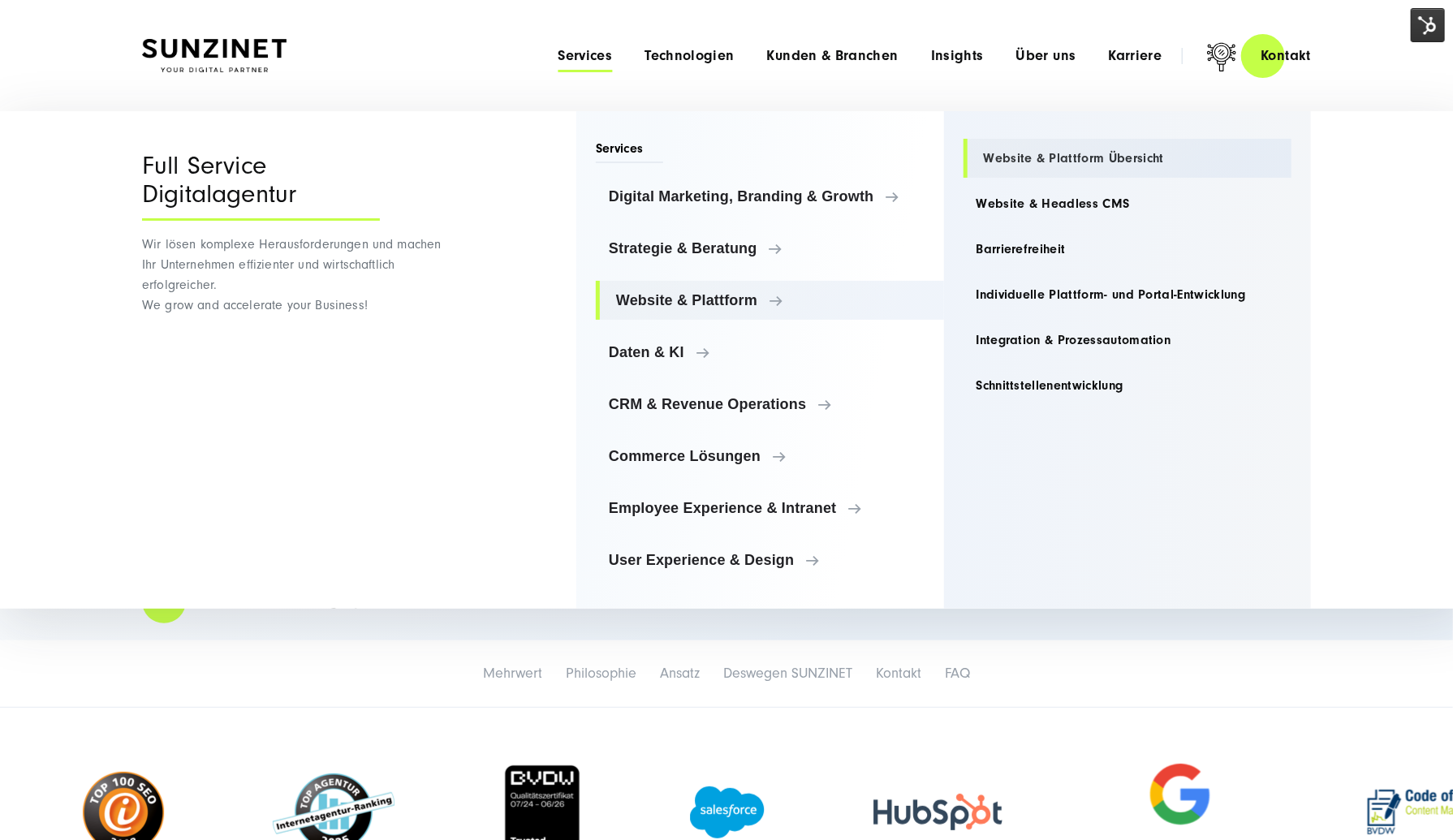
click at [1042, 155] on link "Website & Plattform Übersicht" at bounding box center [1127, 158] width 329 height 39
click at [1049, 294] on link "Individuelle Plattform- und Portal-Entwicklung" at bounding box center [1127, 295] width 329 height 39
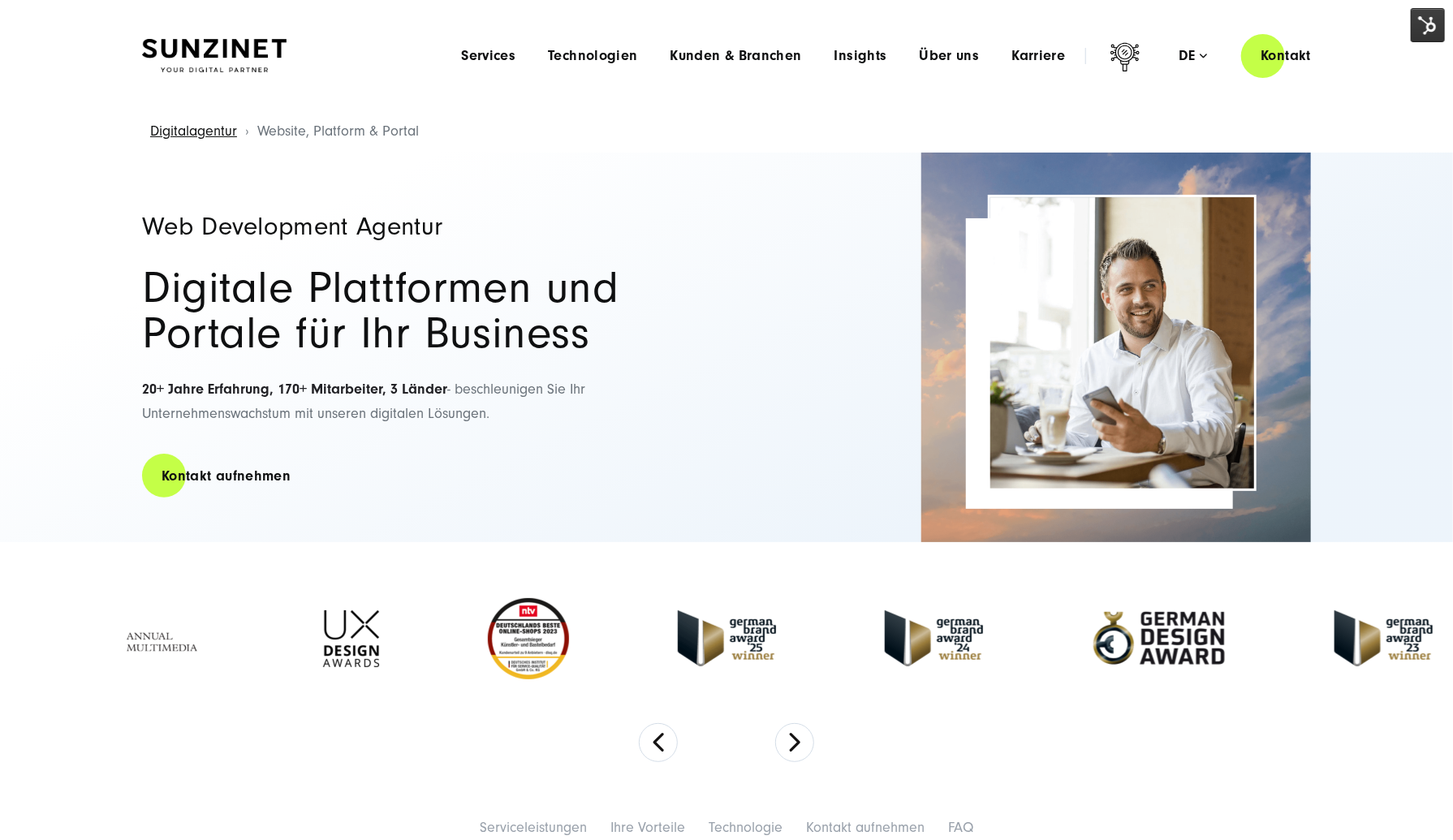
click at [678, 213] on h1 "Web Development Agentur" at bounding box center [426, 226] width 568 height 26
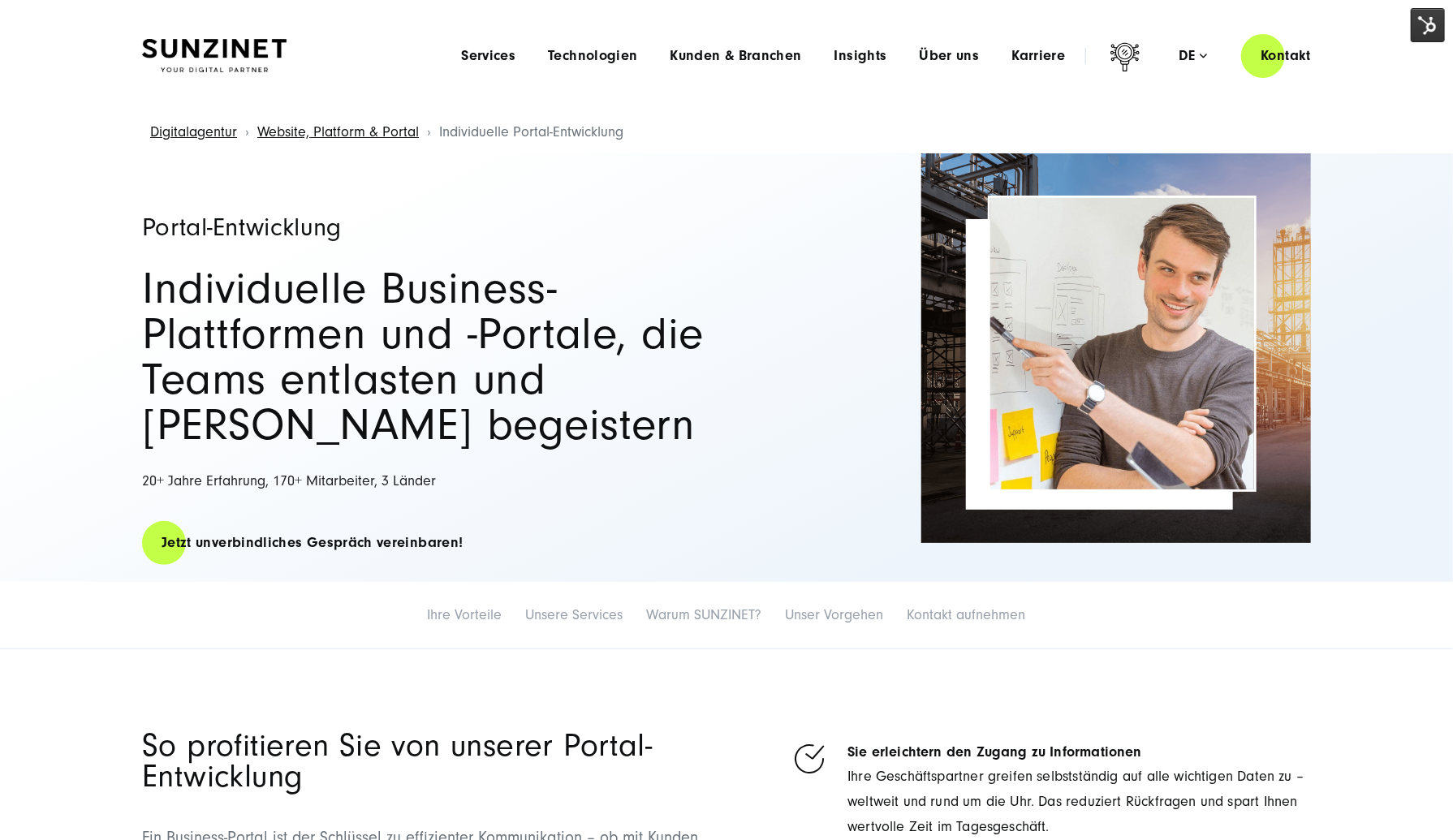
click at [886, 351] on div "Portal-Entwicklung Individuelle Business-Plattformen und -Portale, die Teams en…" at bounding box center [726, 367] width 1168 height 429
click at [516, 59] on span "Services" at bounding box center [488, 55] width 54 height 16
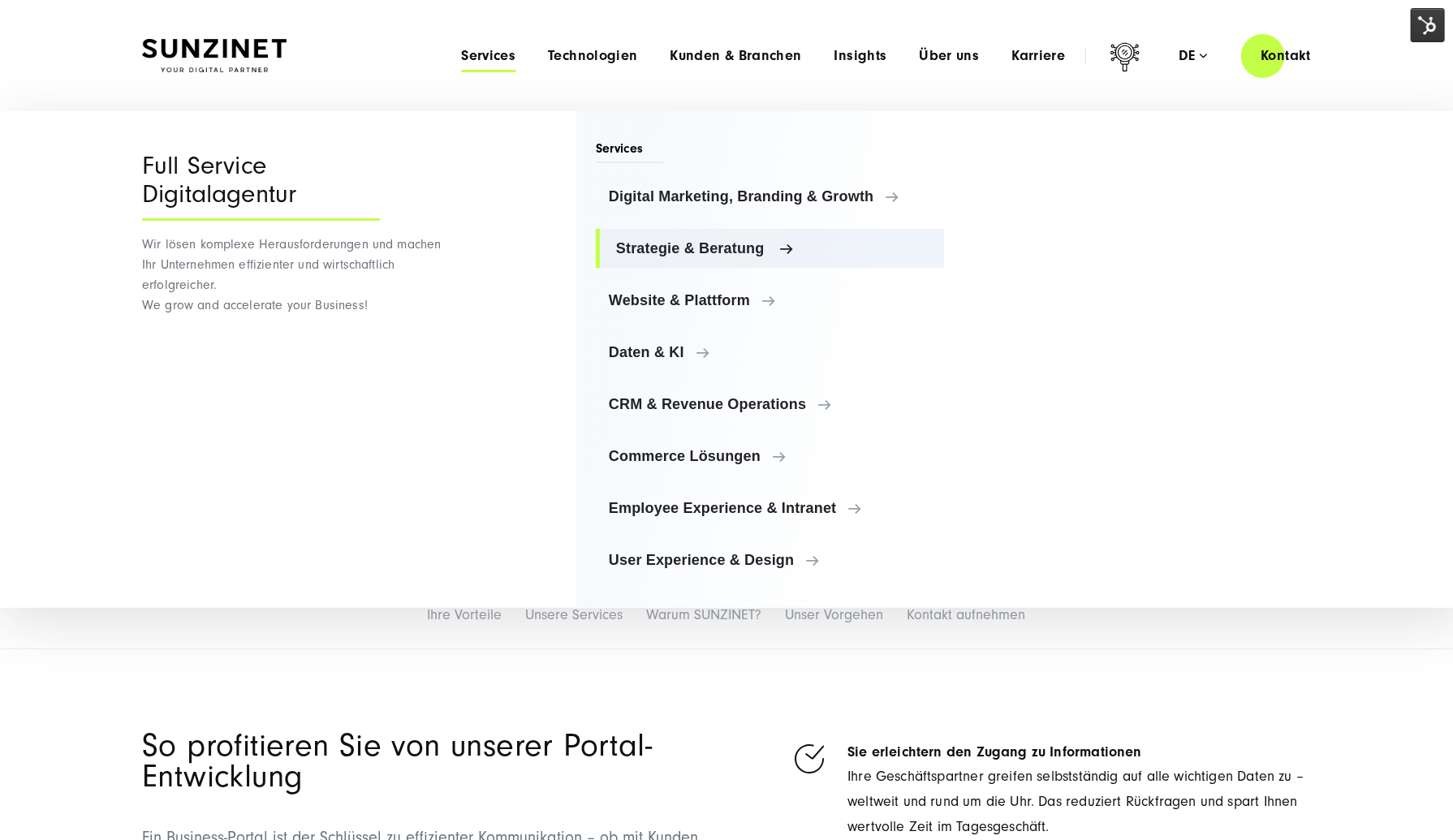
click at [665, 243] on span "Strategie & Beratung" at bounding box center [773, 248] width 315 height 16
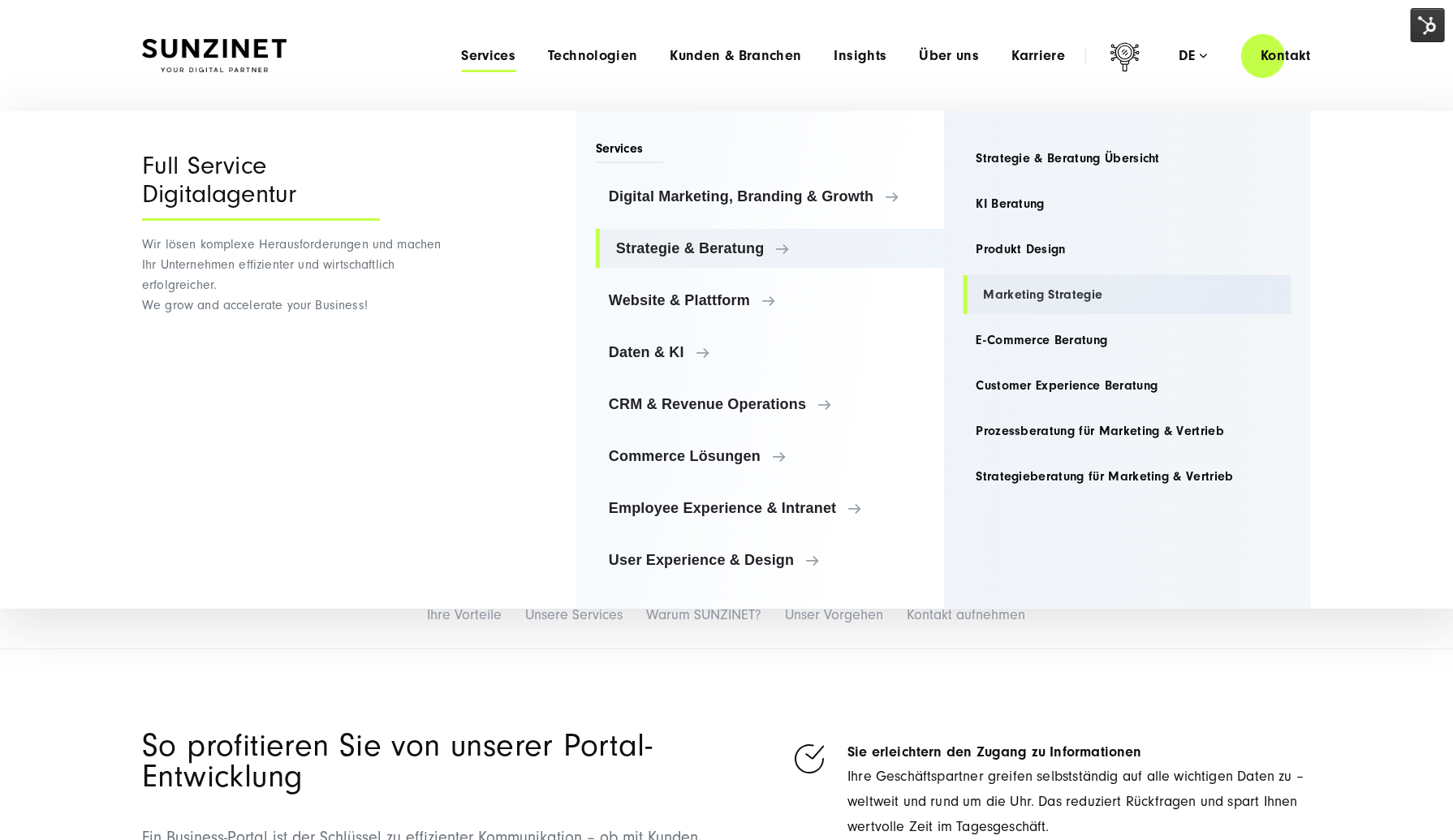
drag, startPoint x: 1014, startPoint y: 257, endPoint x: 1014, endPoint y: 280, distance: 23.0
drag, startPoint x: 1007, startPoint y: 327, endPoint x: 1009, endPoint y: 340, distance: 13.2
drag, startPoint x: 1008, startPoint y: 461, endPoint x: 982, endPoint y: 392, distance: 73.7
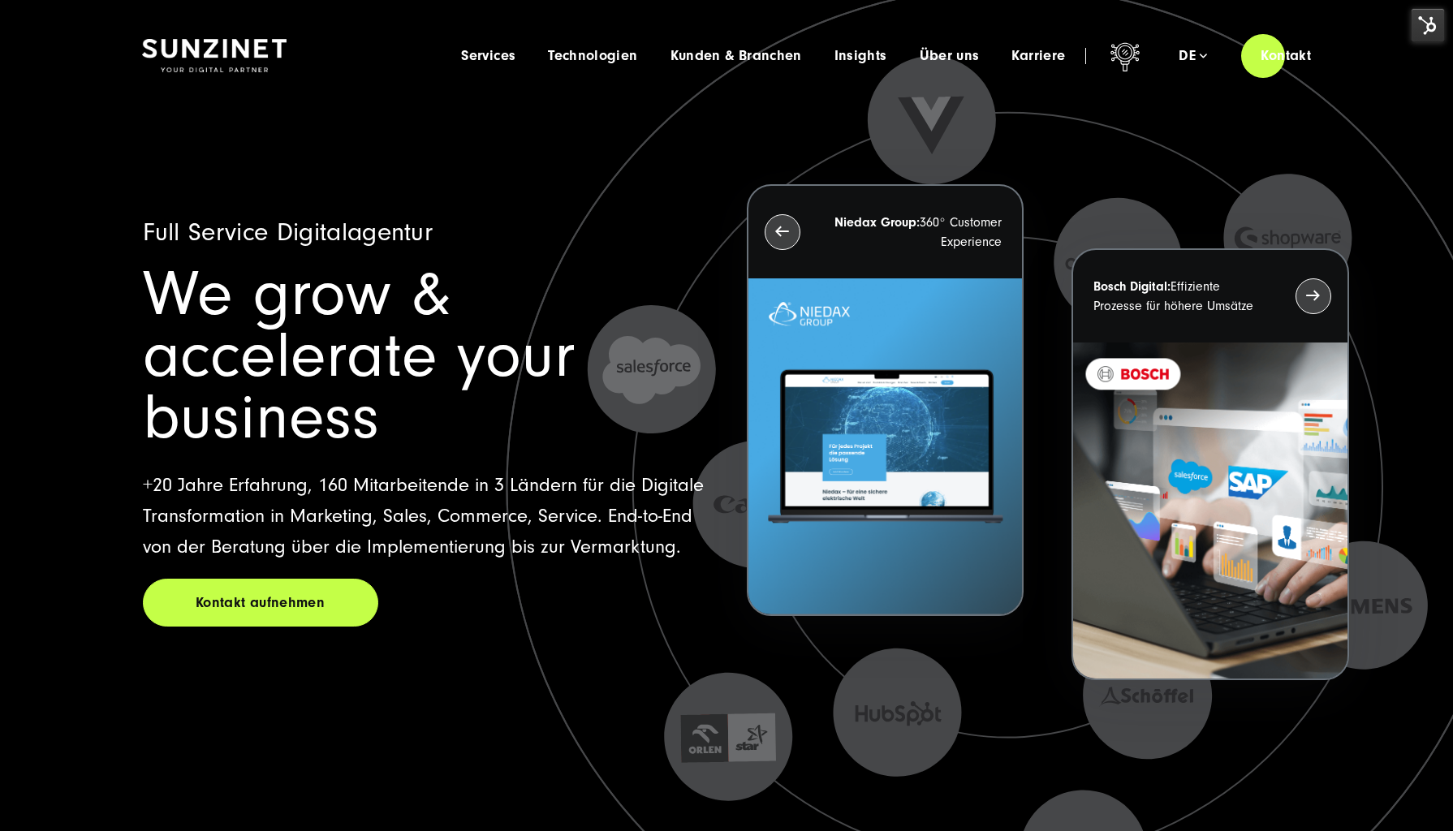
click at [500, 47] on li "Services Menu Full Service Digitalagentur Wir lösen komplexe Herausforderungen …" at bounding box center [488, 55] width 87 height 17
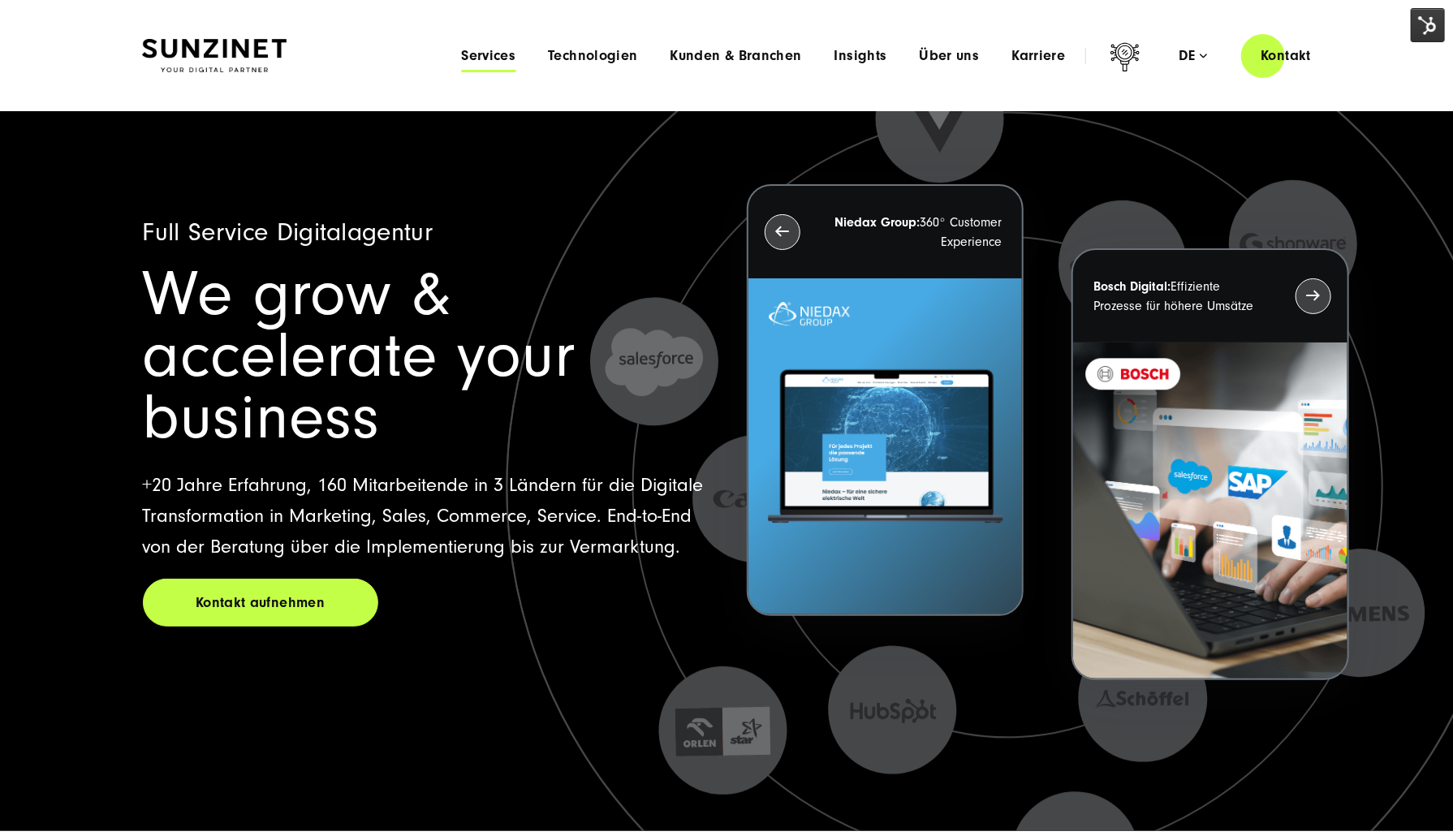
click at [498, 55] on span "Services" at bounding box center [488, 55] width 54 height 16
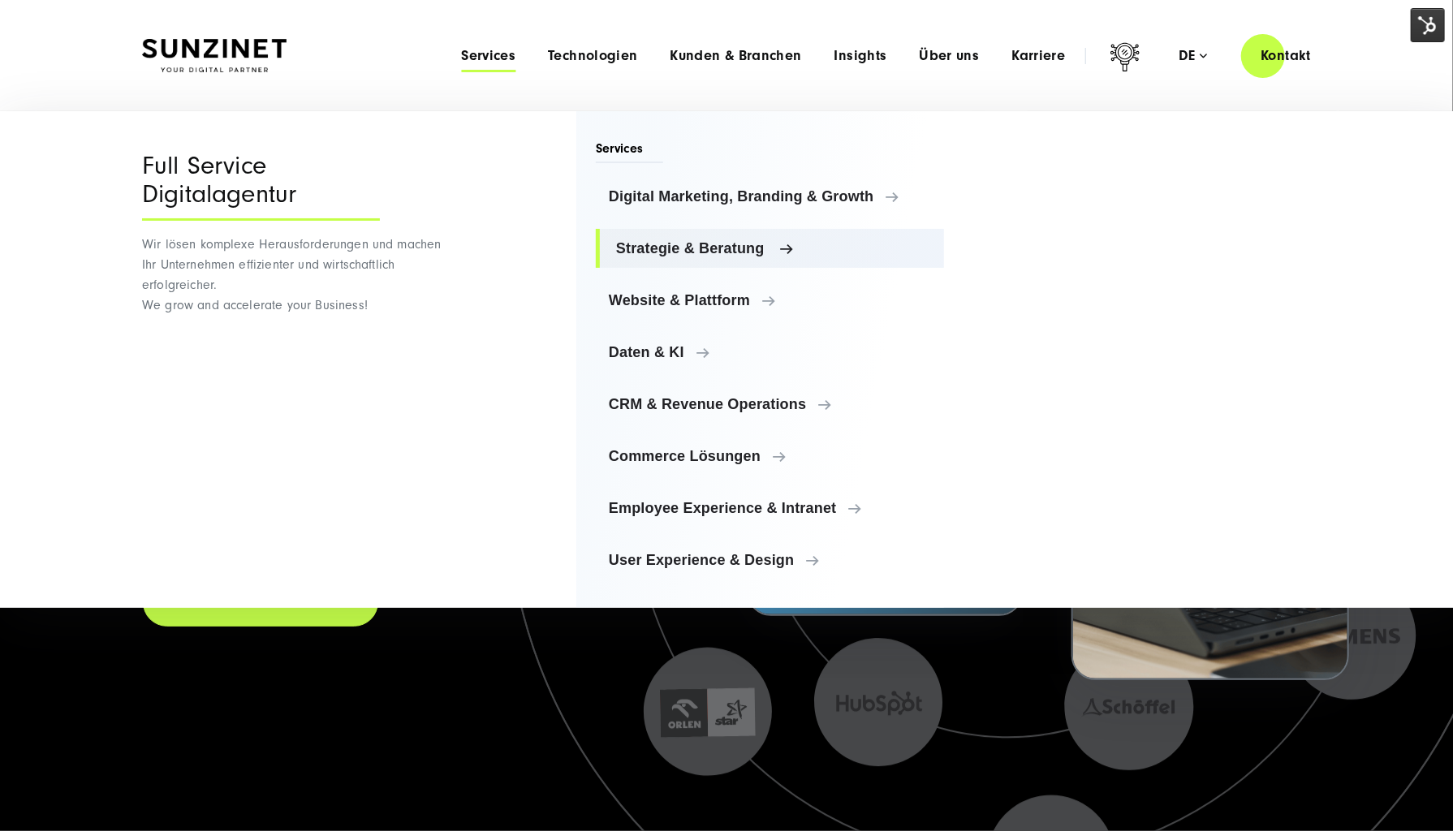
click at [685, 244] on span "Strategie & Beratung" at bounding box center [773, 248] width 315 height 16
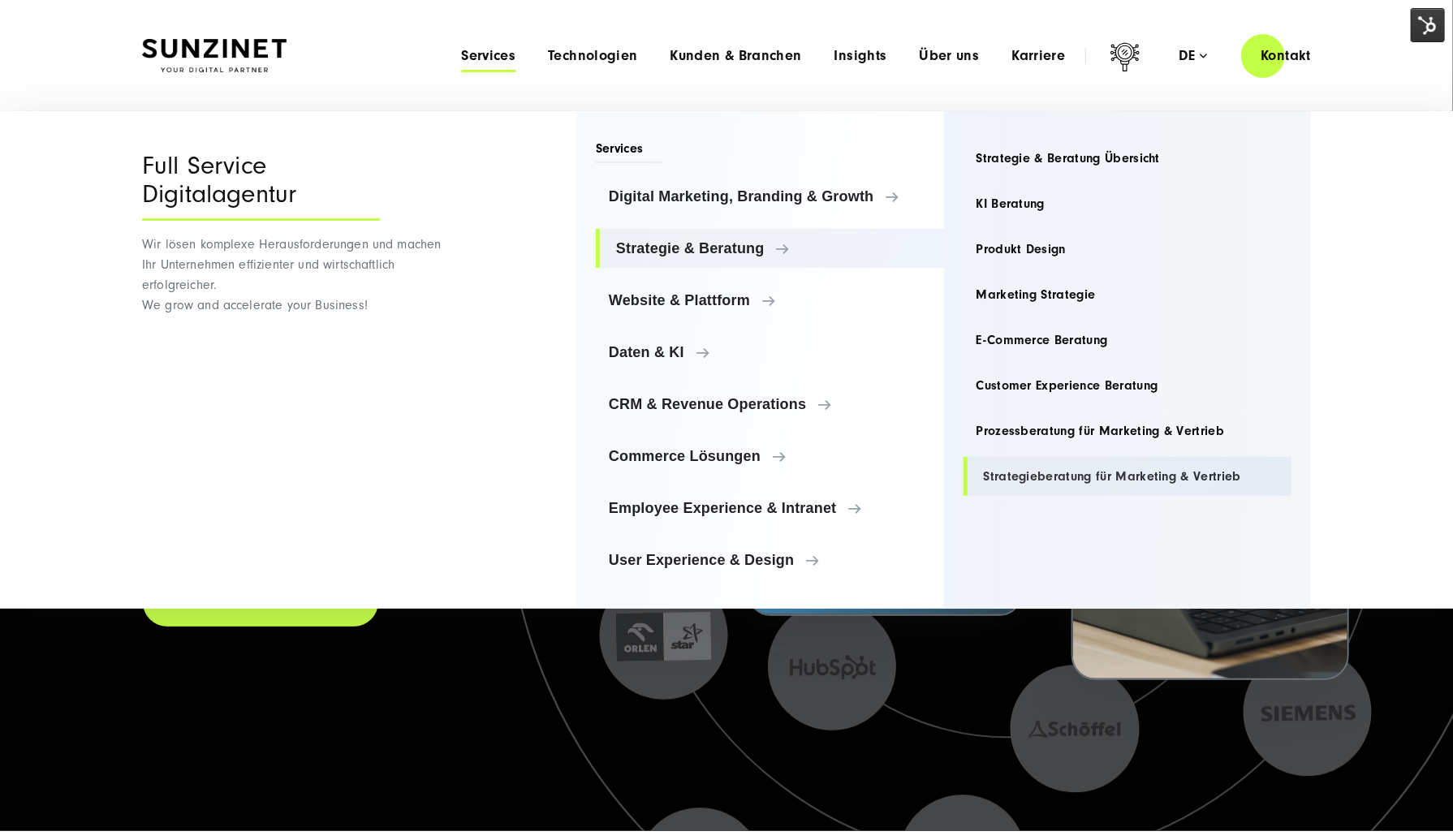
click at [1061, 473] on link "Strategieberatung für Marketing & Vertrieb" at bounding box center [1127, 476] width 329 height 39
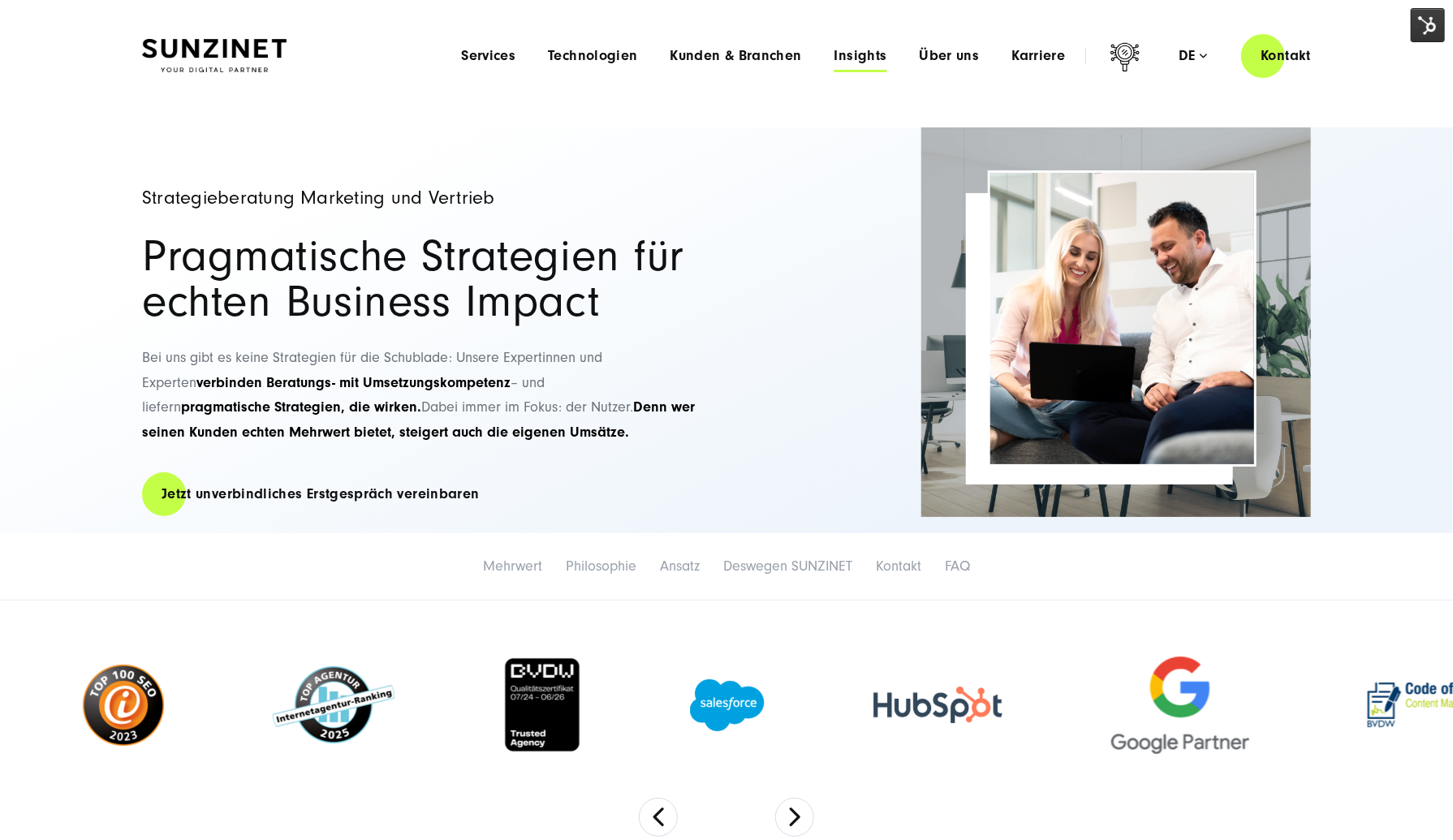
click at [880, 63] on span "Insights" at bounding box center [860, 55] width 53 height 16
click at [735, 742] on div at bounding box center [727, 704] width 183 height 85
click at [880, 54] on span "Insights" at bounding box center [860, 55] width 53 height 16
click at [768, 65] on div "Menu Services Menu Full Service Digitalagentur Wir lösen komplexe Herausforderu…" at bounding box center [887, 55] width 886 height 46
click at [773, 54] on span "Kunden & Branchen" at bounding box center [736, 55] width 131 height 16
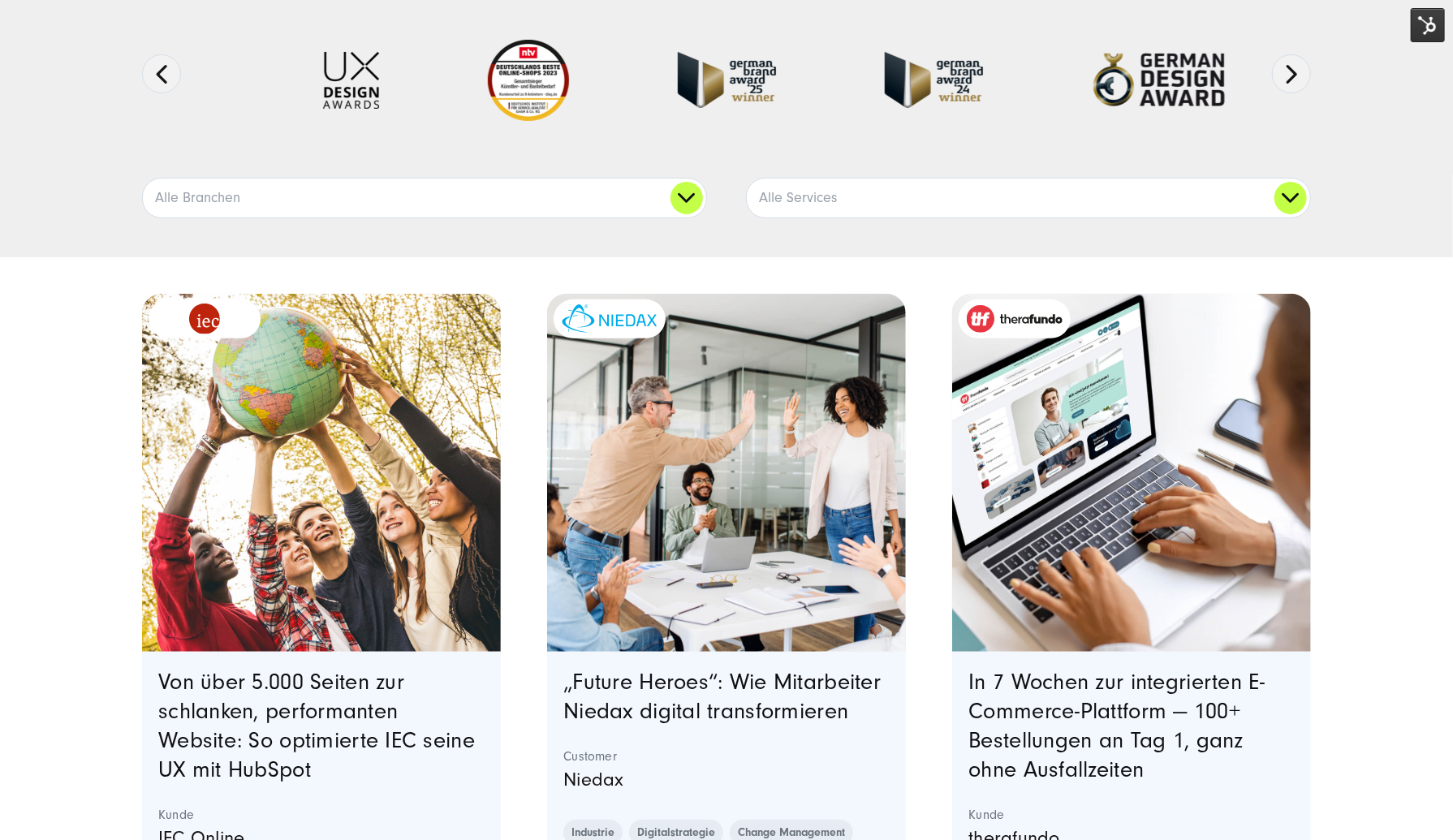
scroll to position [243, 0]
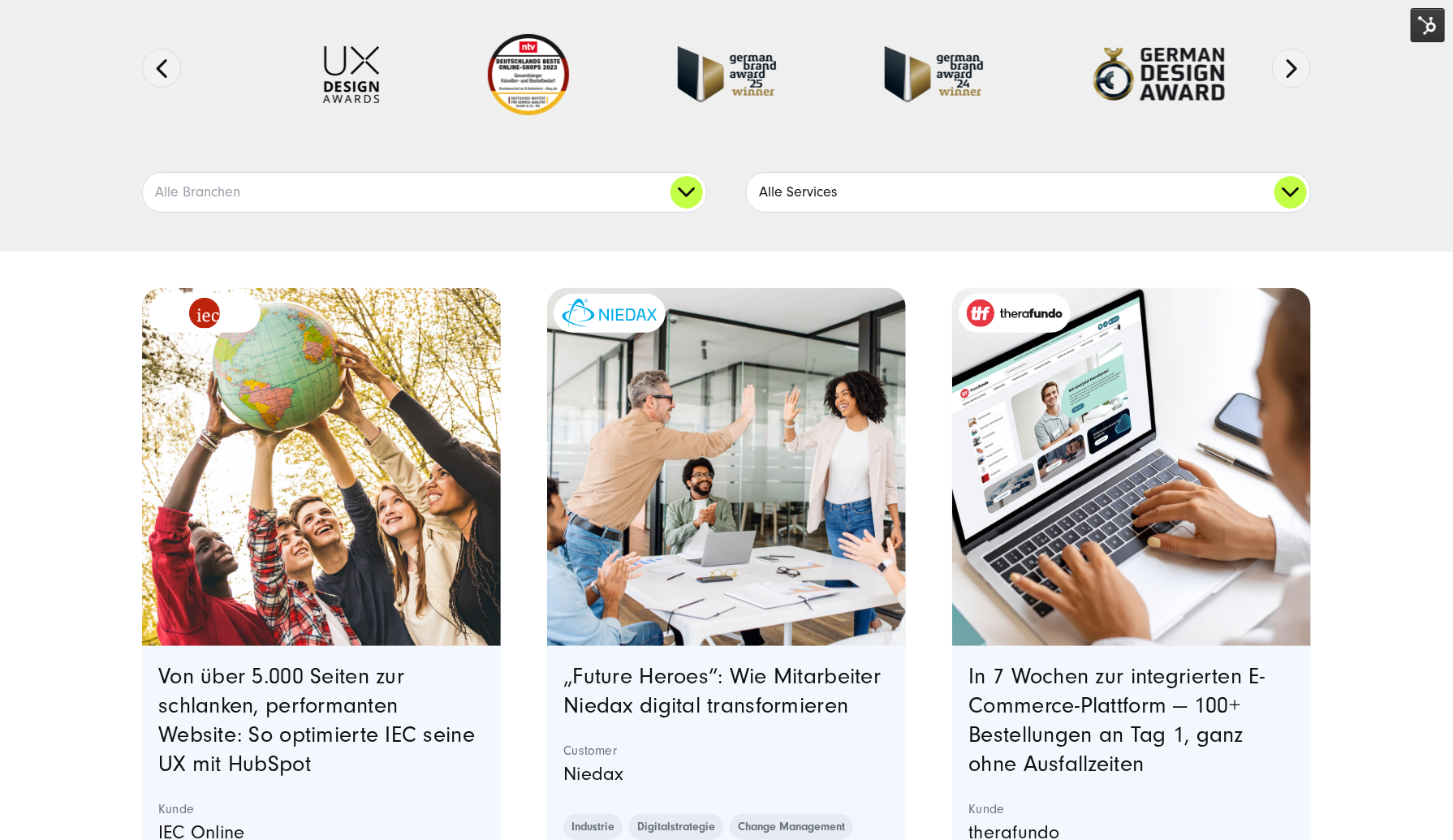
click at [823, 173] on link "Alle Services" at bounding box center [1028, 192] width 563 height 39
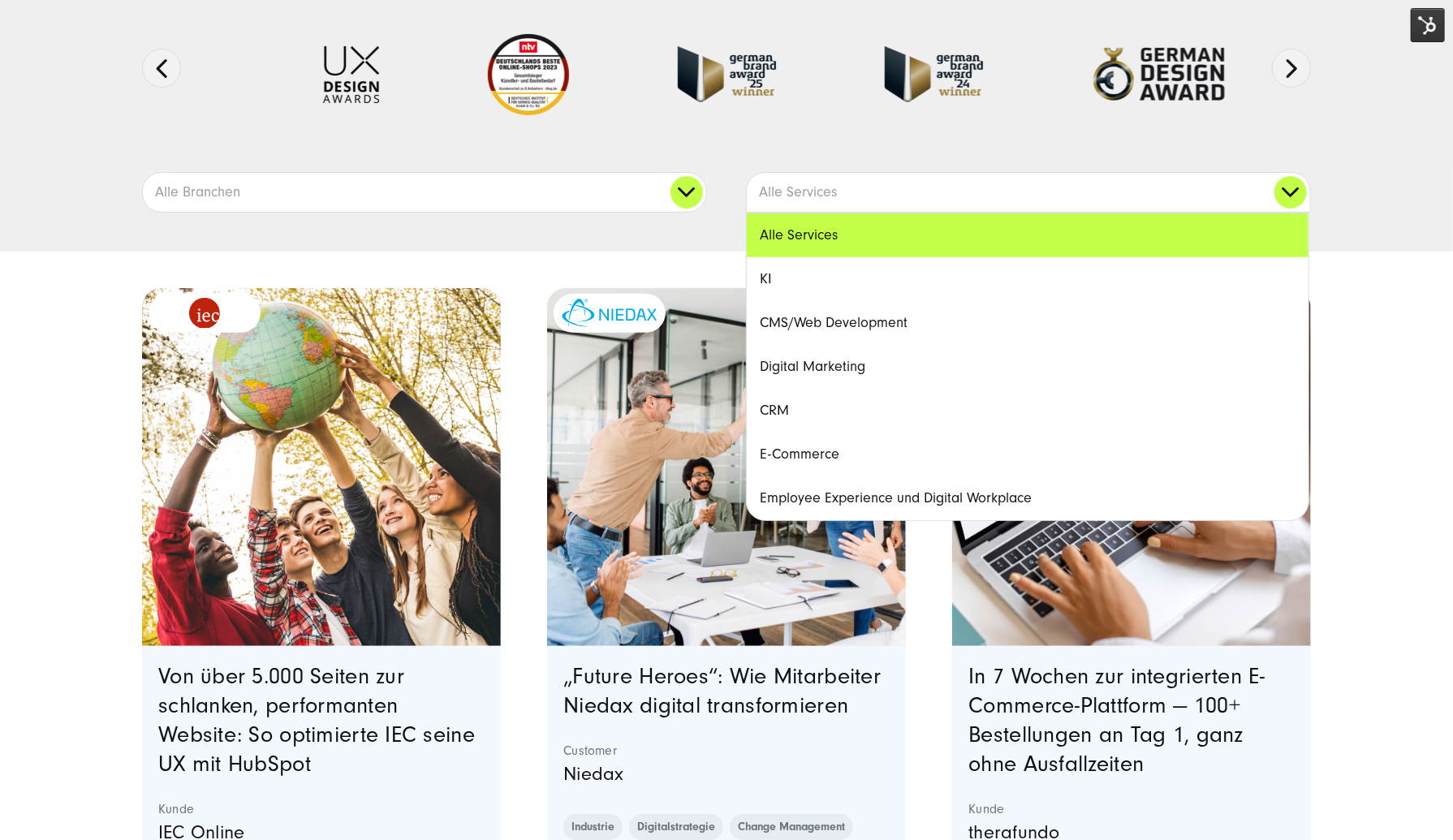
click at [834, 337] on link "CMS/Web Development" at bounding box center [1027, 323] width 562 height 44
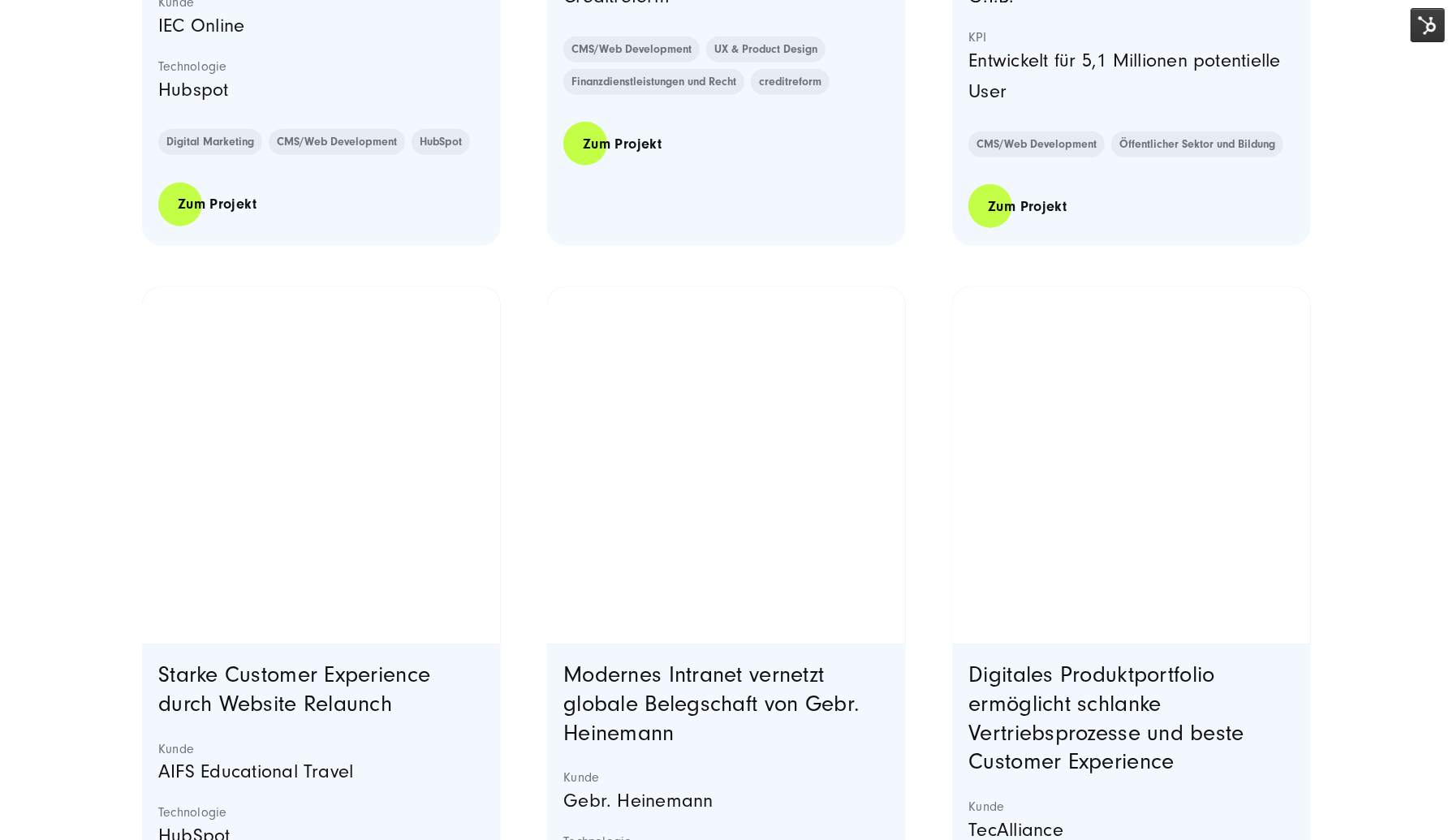
scroll to position [1135, 0]
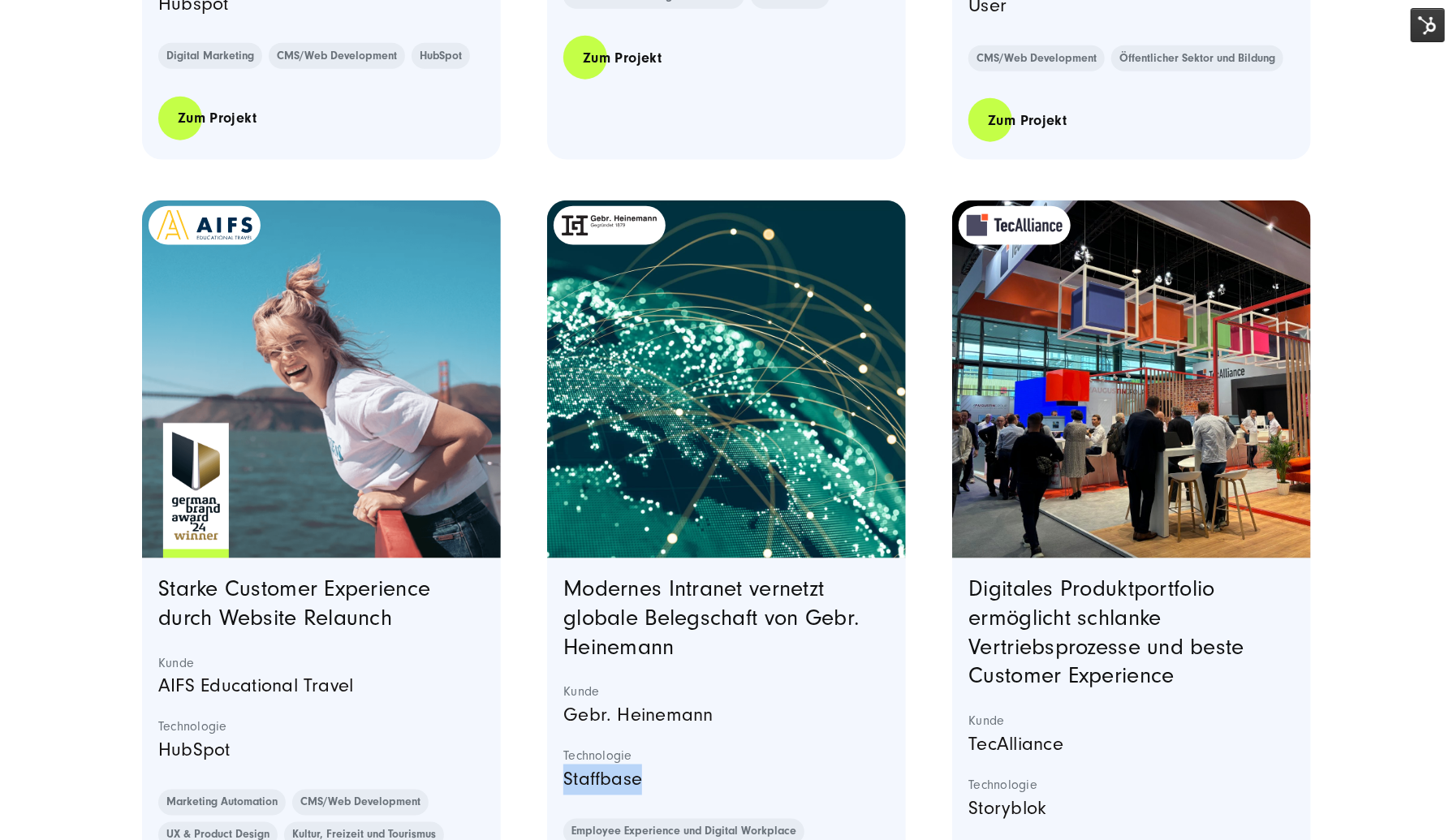
drag, startPoint x: 788, startPoint y: 755, endPoint x: 844, endPoint y: 804, distance: 74.4
click at [844, 804] on div "Kunde Gebr. Heinemann Technologie Staffbase" at bounding box center [726, 750] width 326 height 135
